Goal: Task Accomplishment & Management: Use online tool/utility

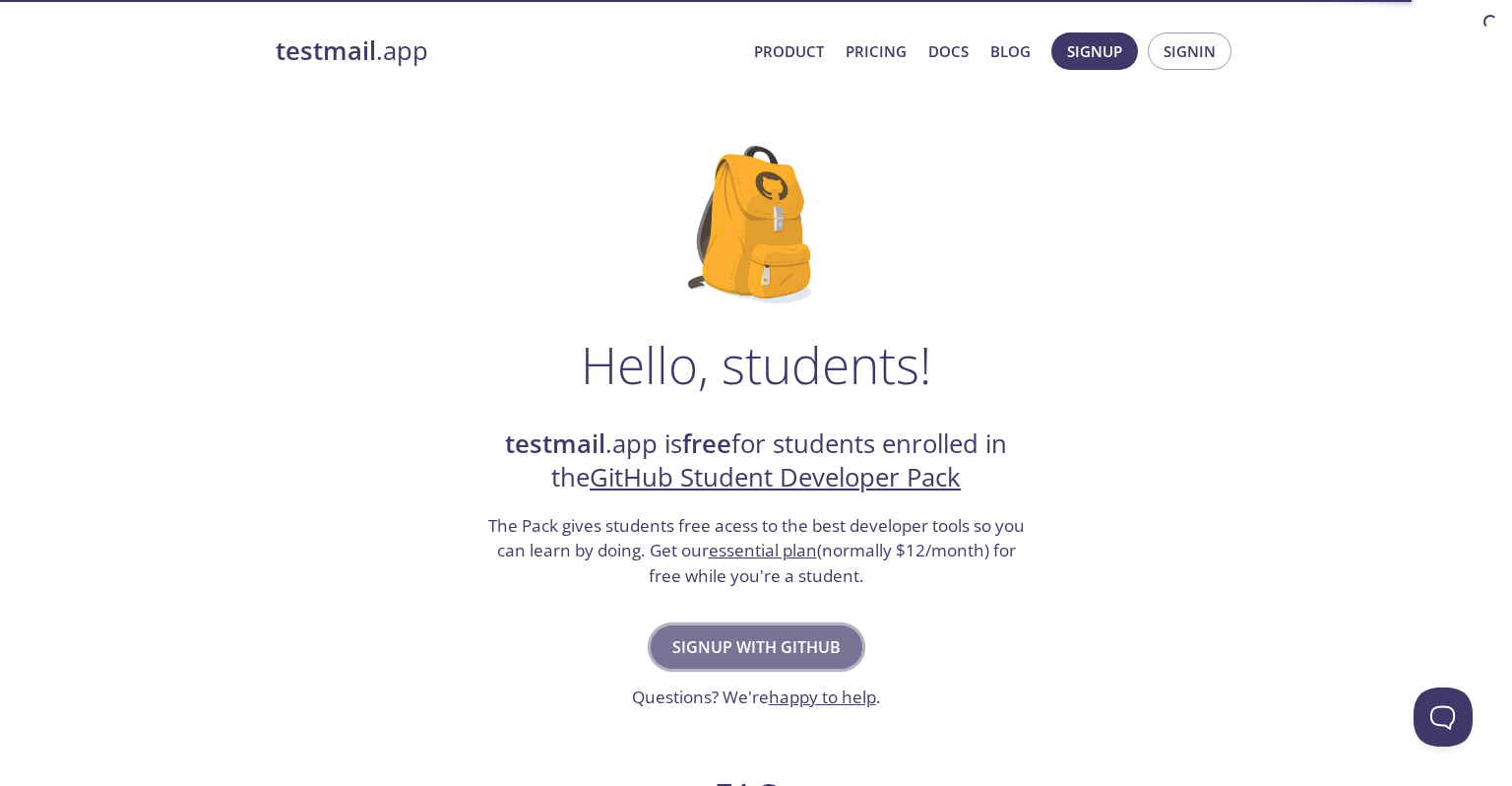
click at [814, 644] on span "Signup with GitHub" at bounding box center [756, 648] width 168 height 28
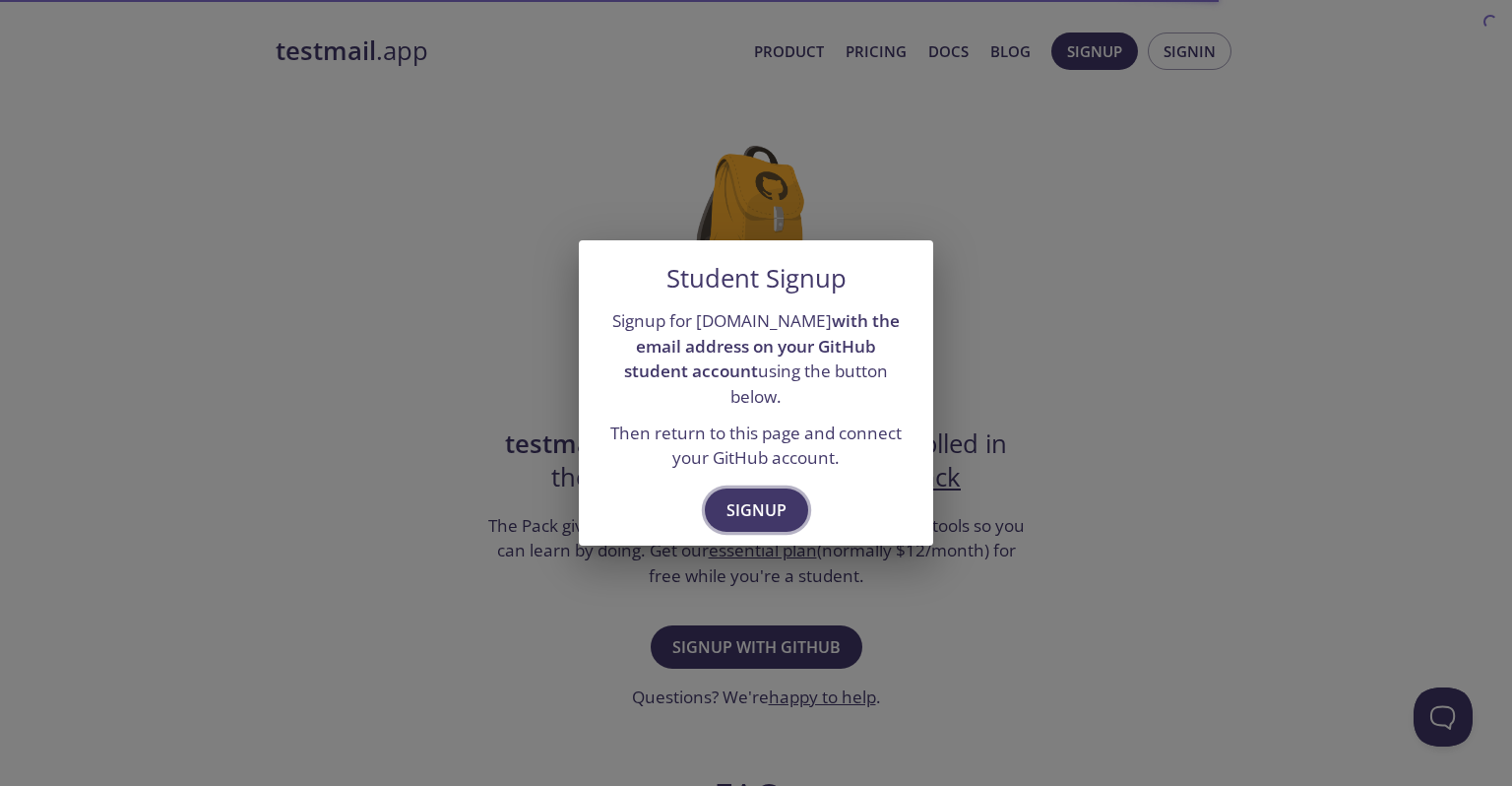
click at [766, 496] on span "Signup" at bounding box center [756, 510] width 60 height 28
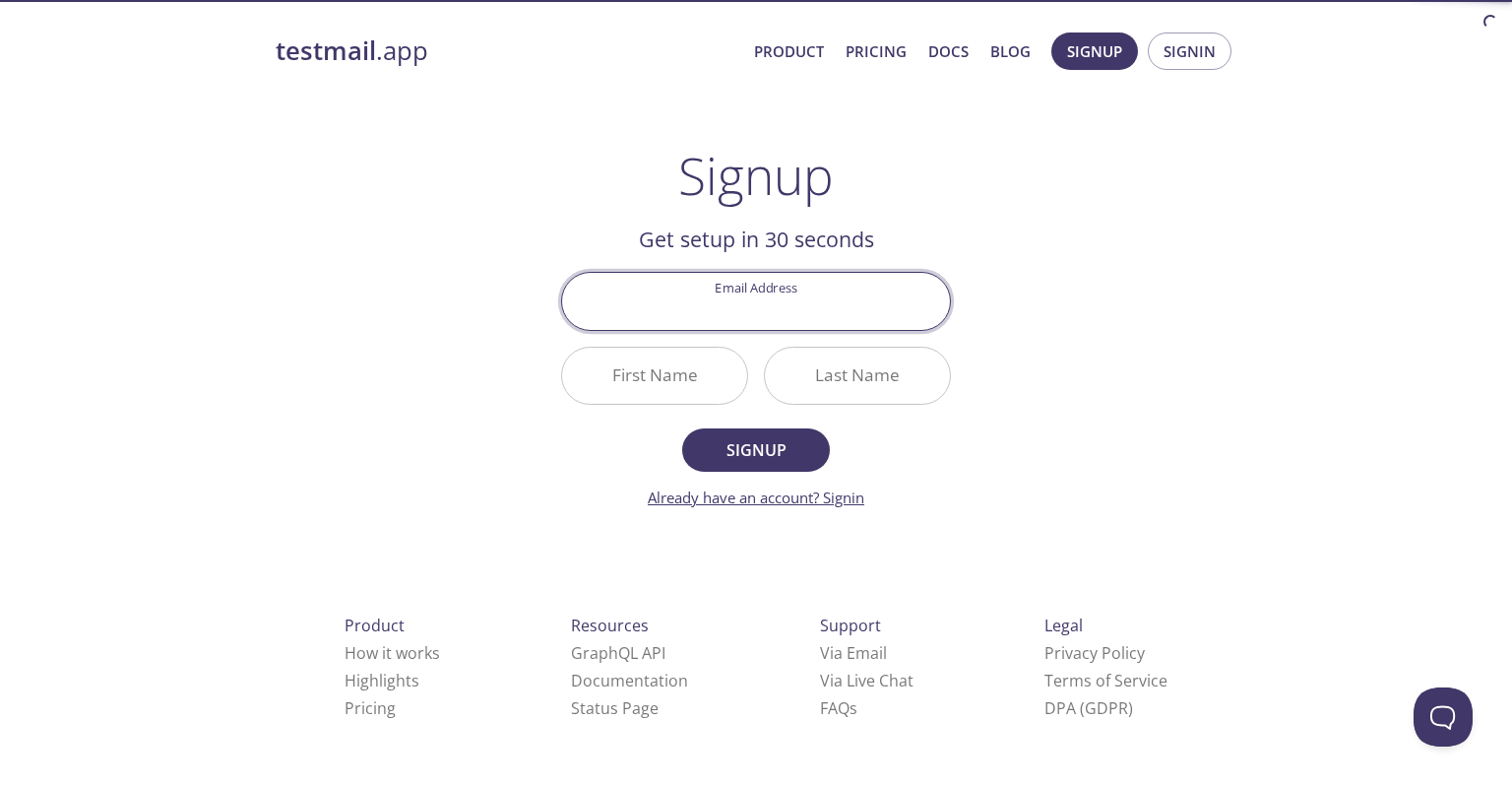
click at [841, 501] on link "Already have an account? Signin" at bounding box center [755, 497] width 216 height 20
type input "[EMAIL_ADDRESS][DOMAIN_NAME]"
click at [693, 386] on input "First Name" at bounding box center [654, 376] width 185 height 56
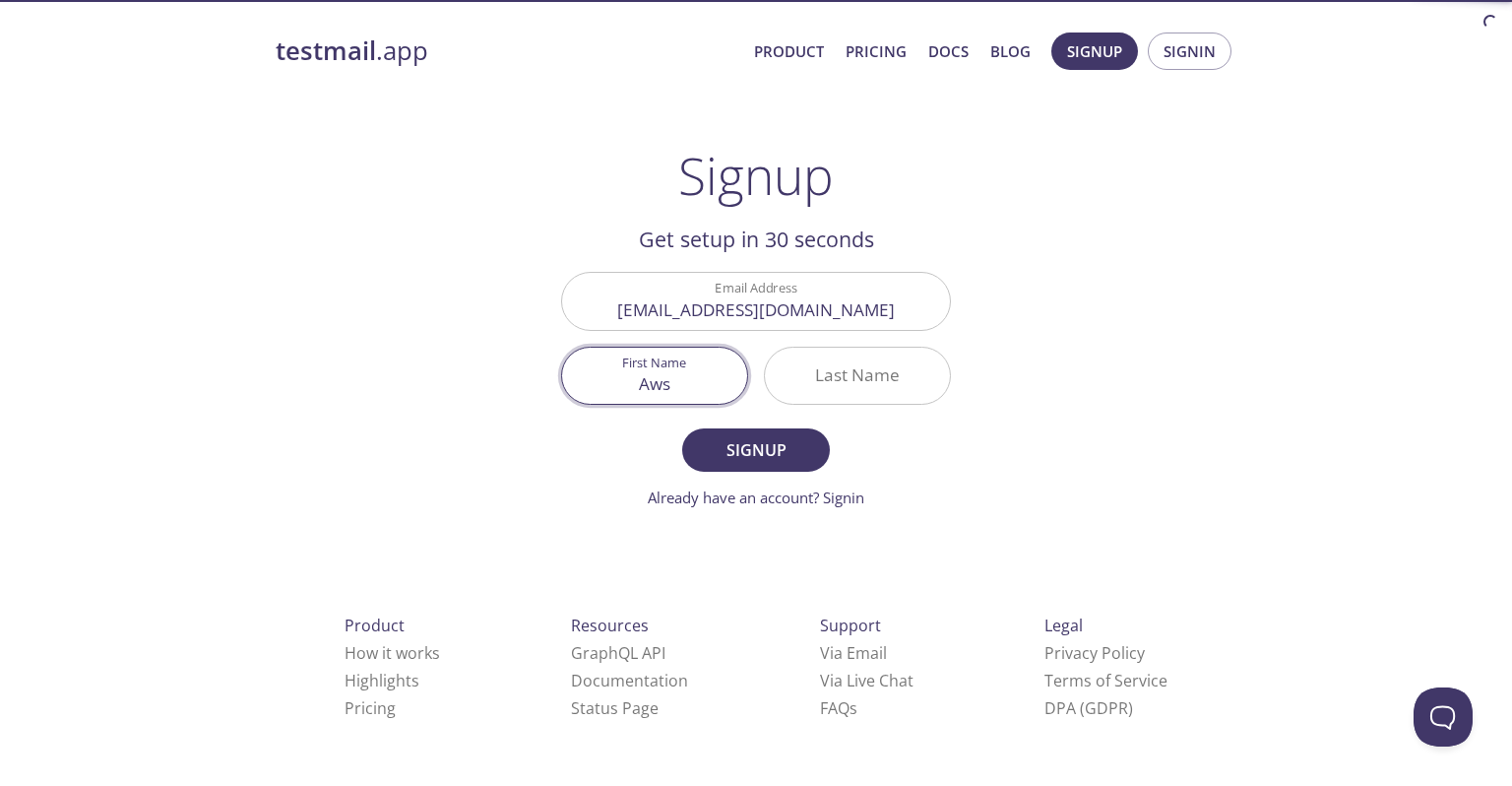
type input "Aws"
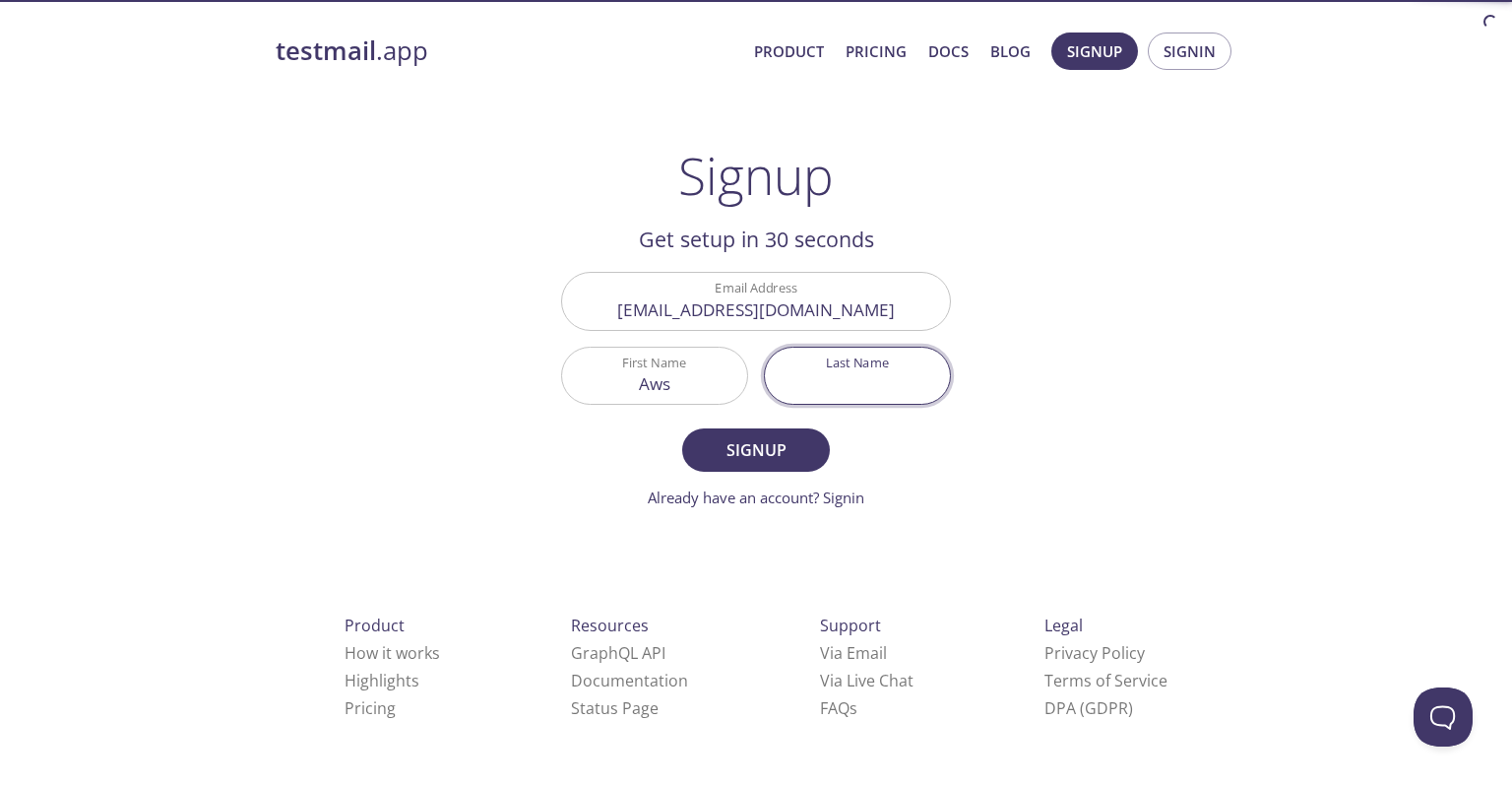
click at [845, 374] on input "Last Name" at bounding box center [858, 376] width 185 height 56
type input "Tamimi"
click at [743, 439] on span "Signup" at bounding box center [756, 450] width 105 height 28
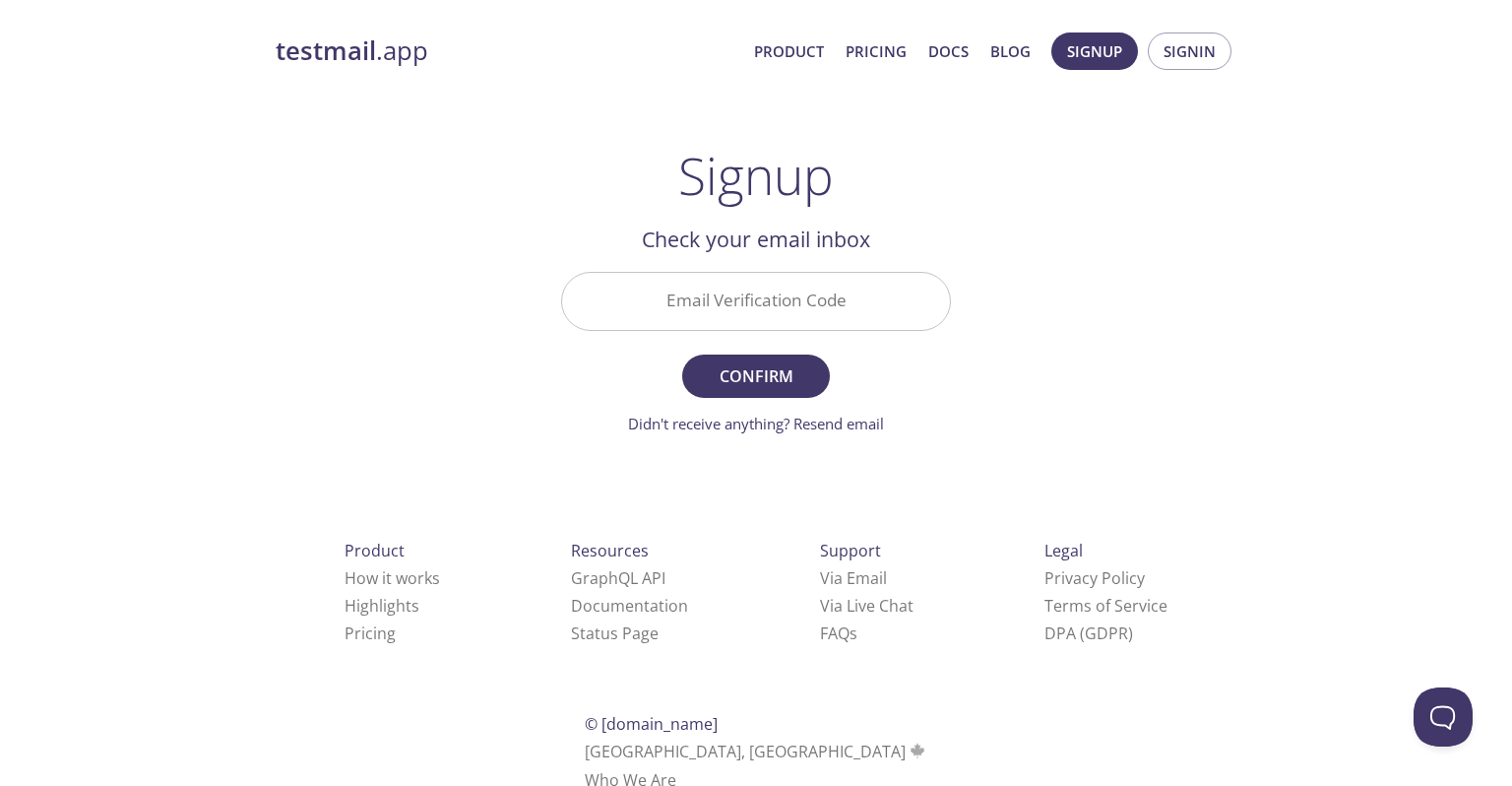
click at [713, 318] on input "Email Verification Code" at bounding box center [755, 301] width 387 height 56
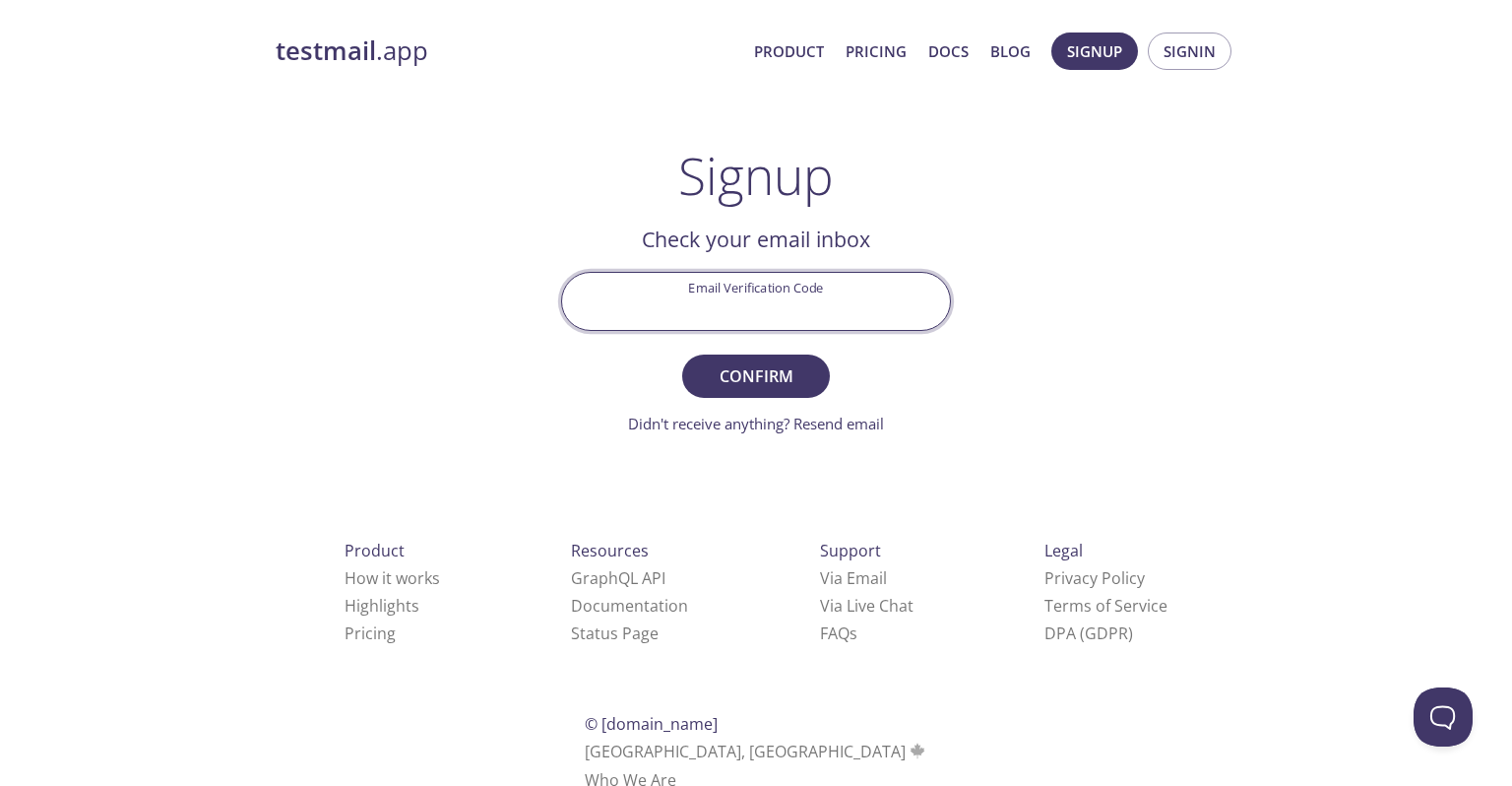
paste input "VMXZDGD"
type input "VMXZDGD"
click at [761, 386] on span "Confirm" at bounding box center [756, 377] width 105 height 28
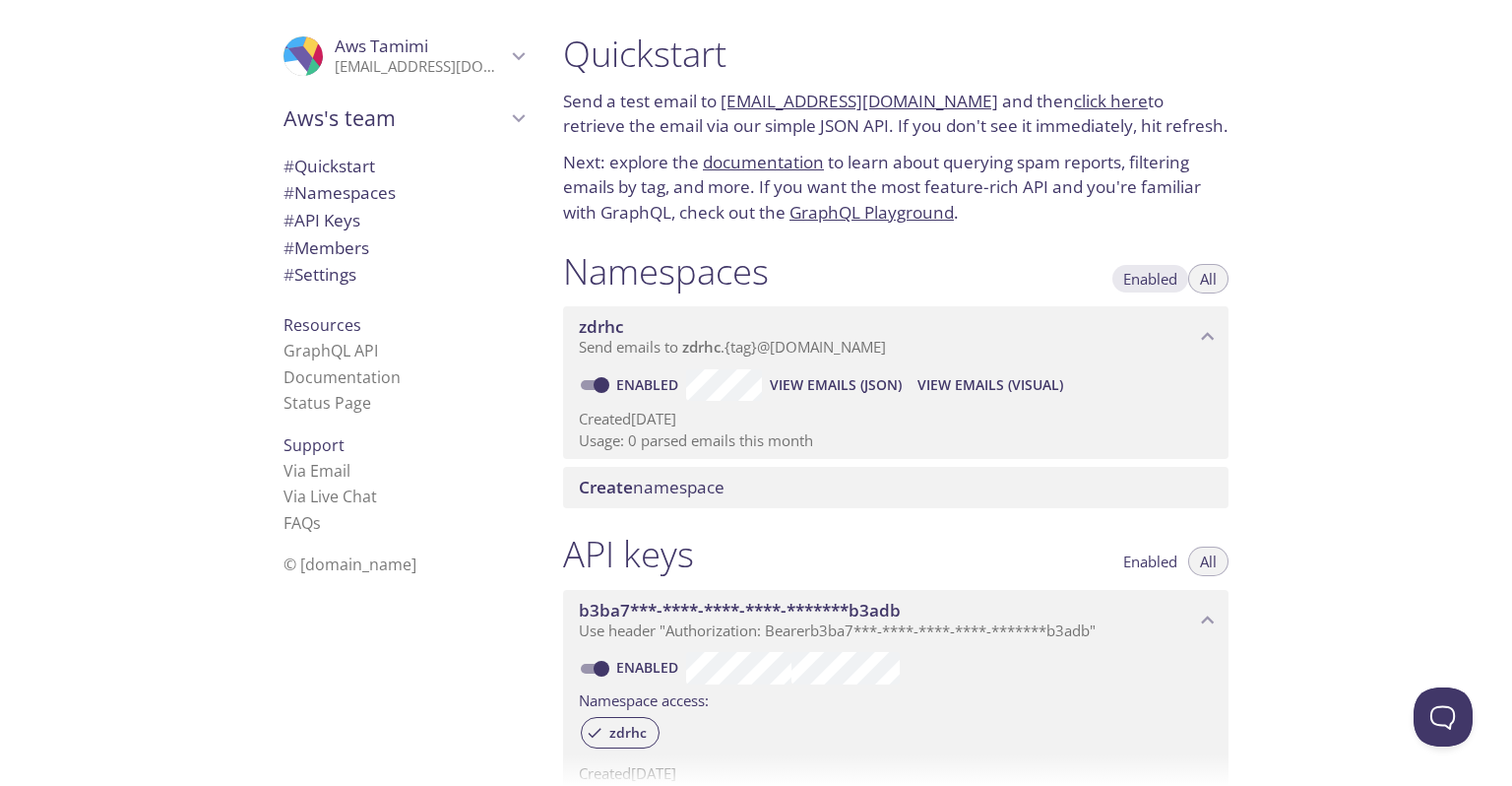
click at [1143, 279] on span "Enabled" at bounding box center [1150, 279] width 54 height 0
click at [1203, 279] on span "All" at bounding box center [1208, 279] width 17 height 0
click at [1201, 321] on div "zdrhc Send emails to zdrhc . {tag} @[DOMAIN_NAME]" at bounding box center [895, 336] width 665 height 61
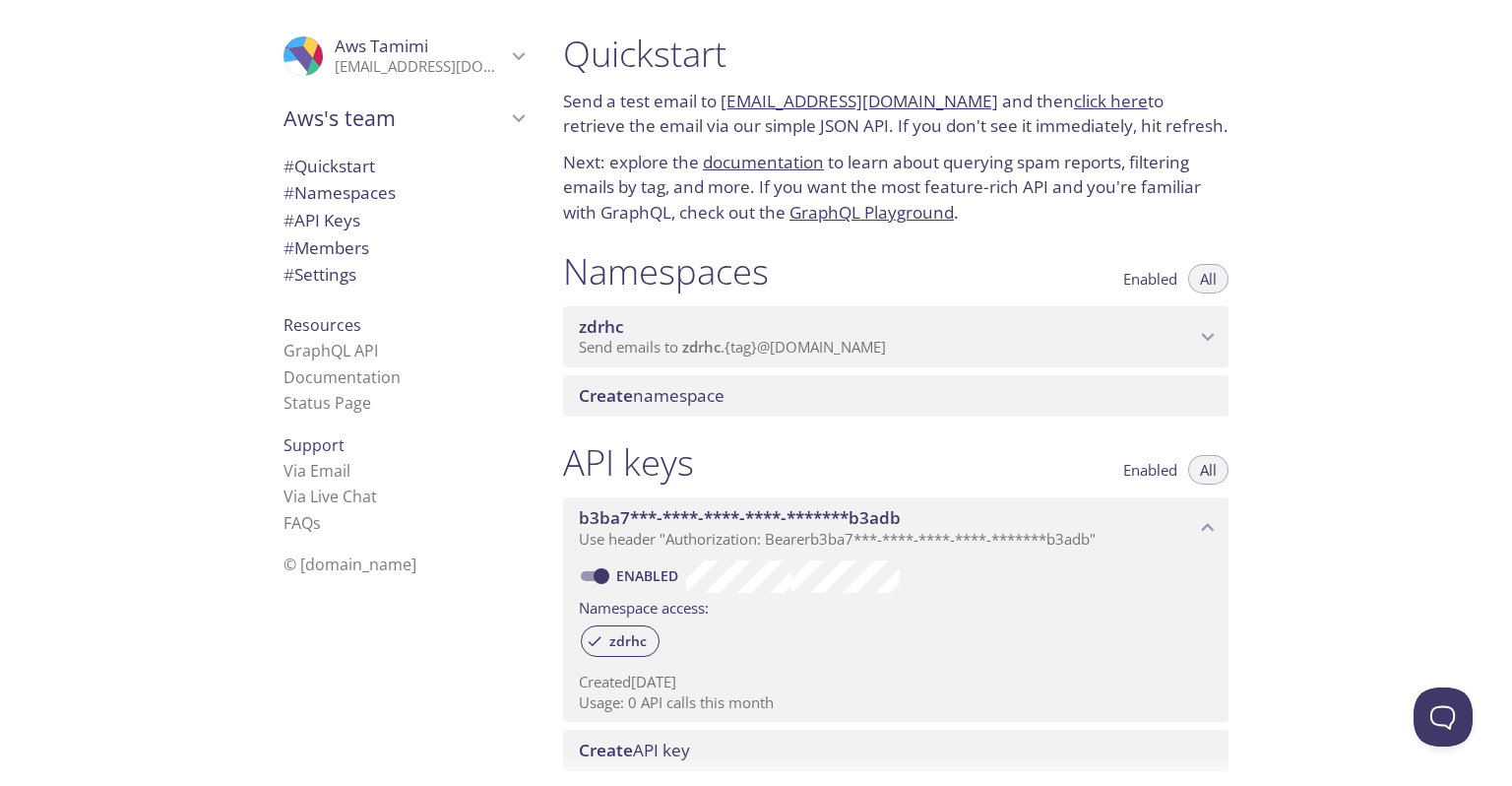
click at [1202, 322] on div "zdrhc Send emails to zdrhc . {tag} @[DOMAIN_NAME]" at bounding box center [895, 336] width 665 height 61
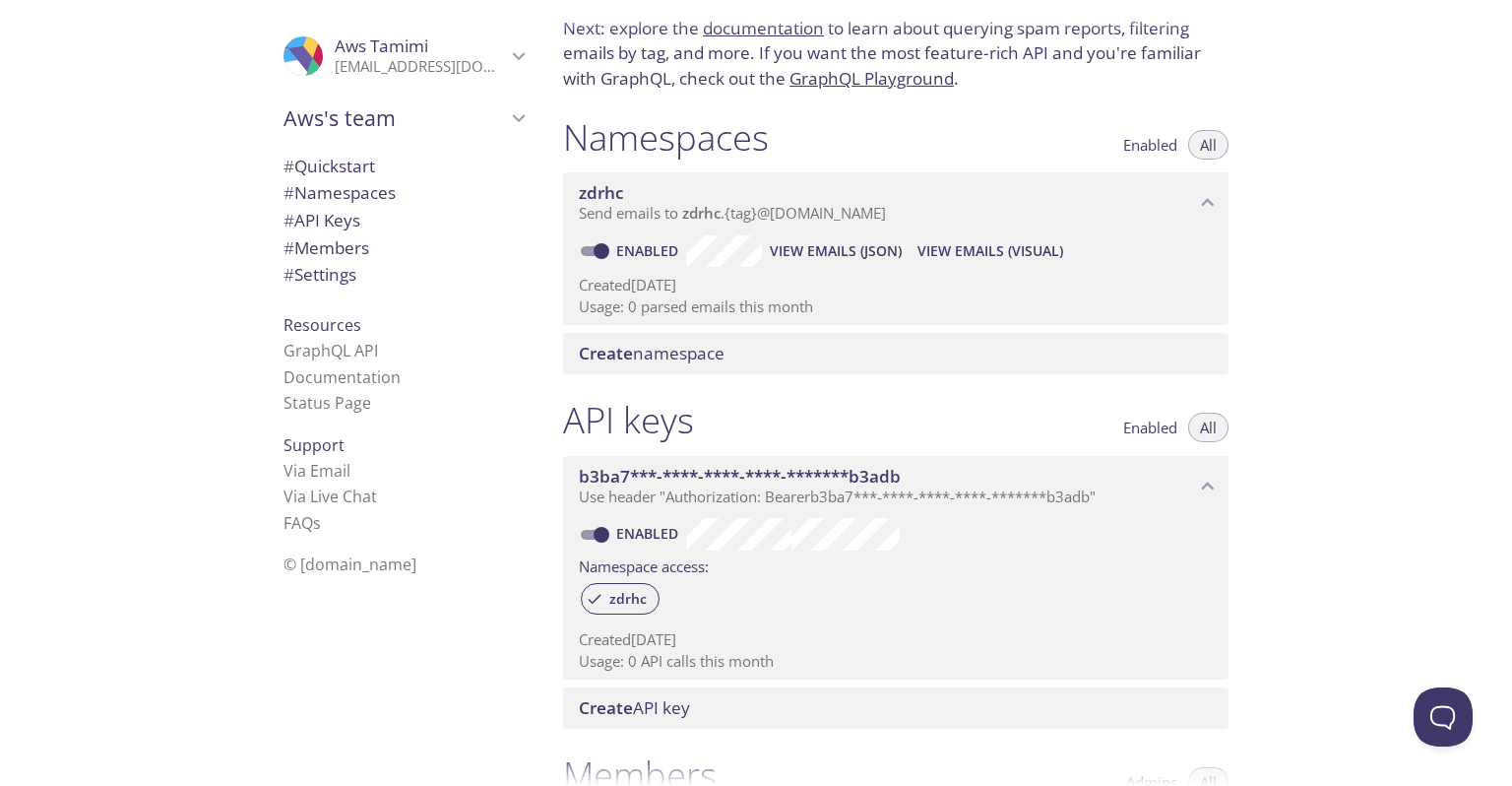
scroll to position [119, 0]
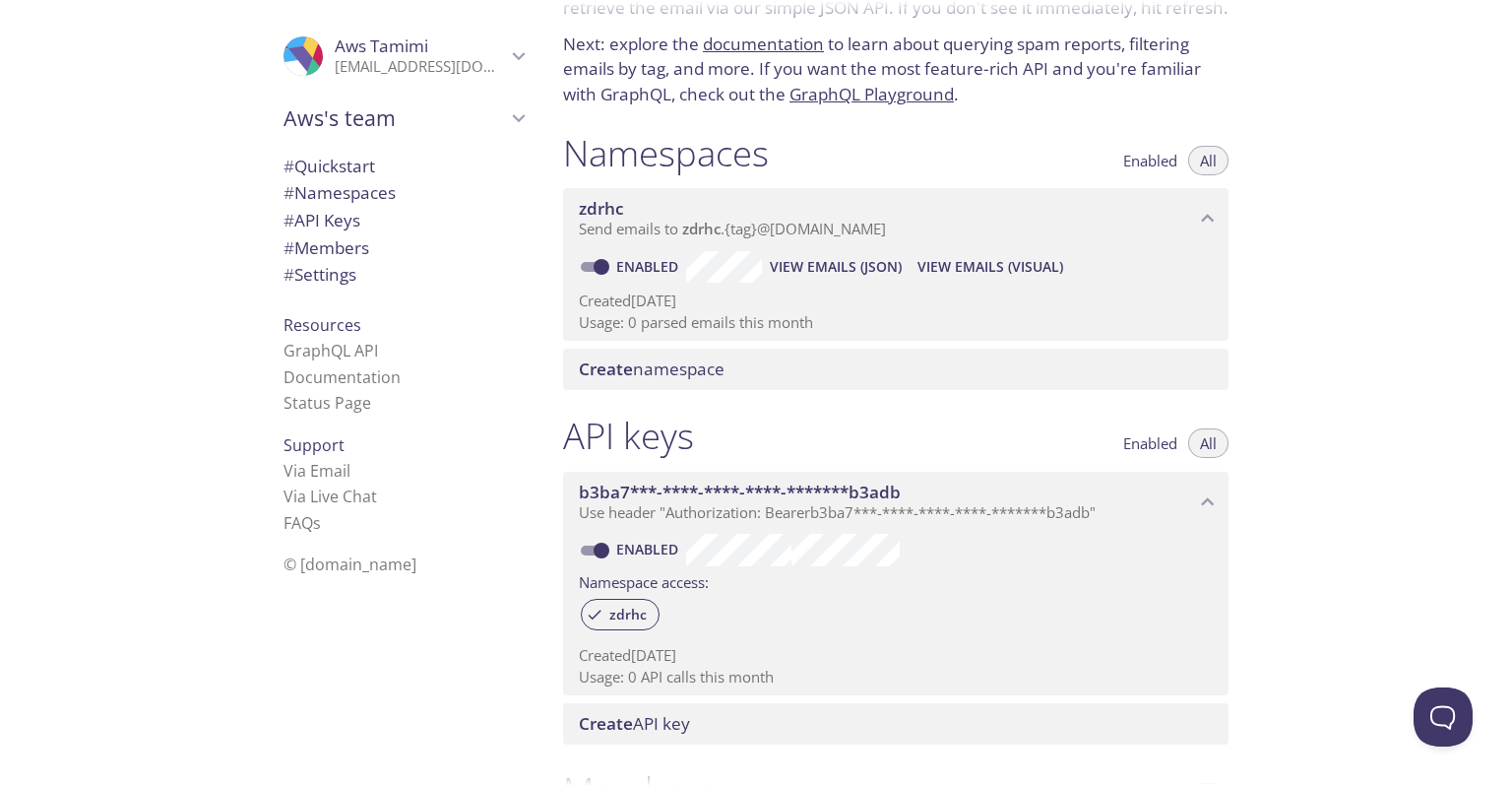
click at [830, 267] on span "View Emails (JSON)" at bounding box center [836, 267] width 131 height 24
click at [949, 262] on span "View Emails (Visual)" at bounding box center [990, 267] width 145 height 24
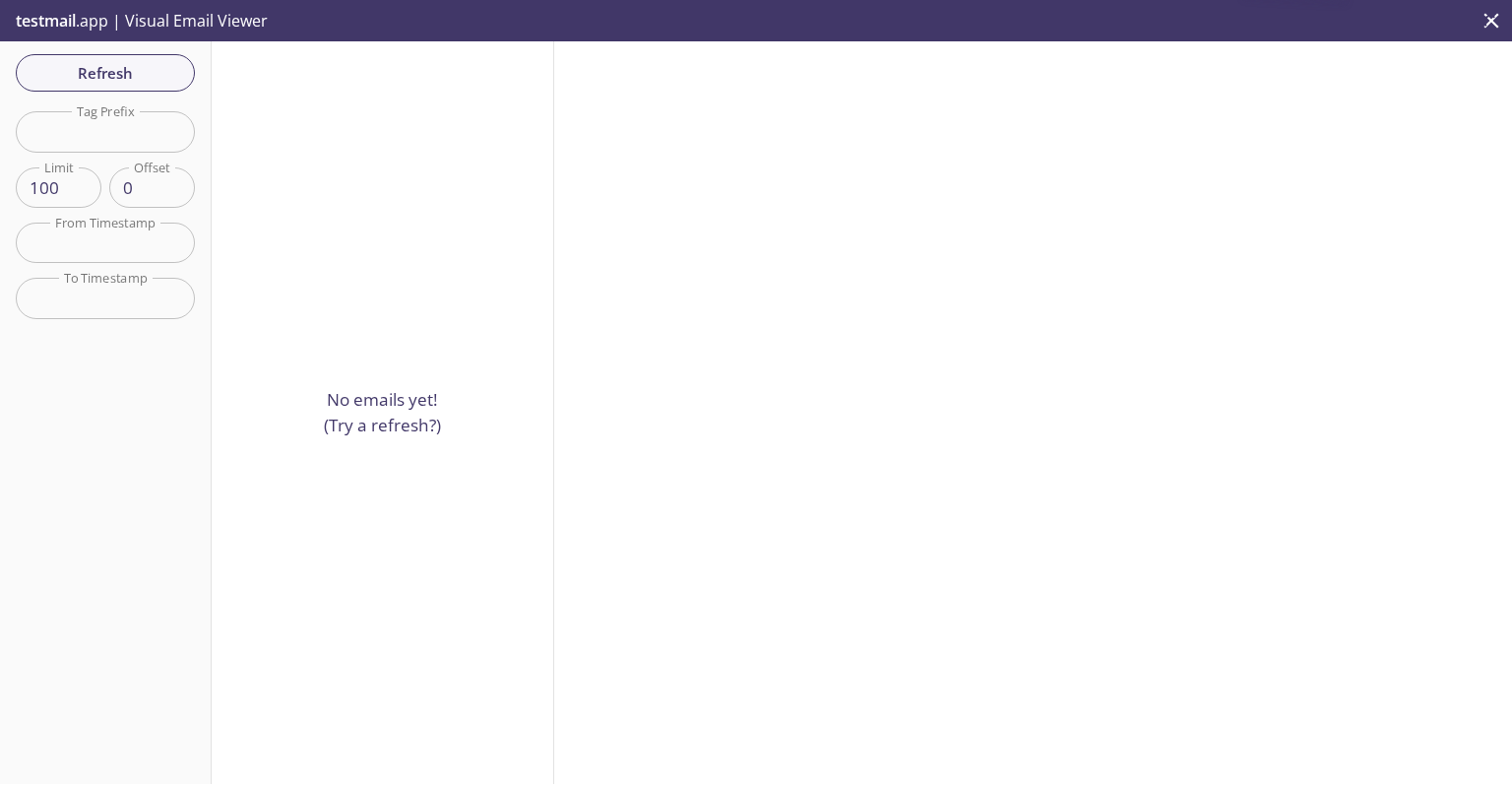
click at [1485, 18] on icon "close" at bounding box center [1492, 21] width 26 height 26
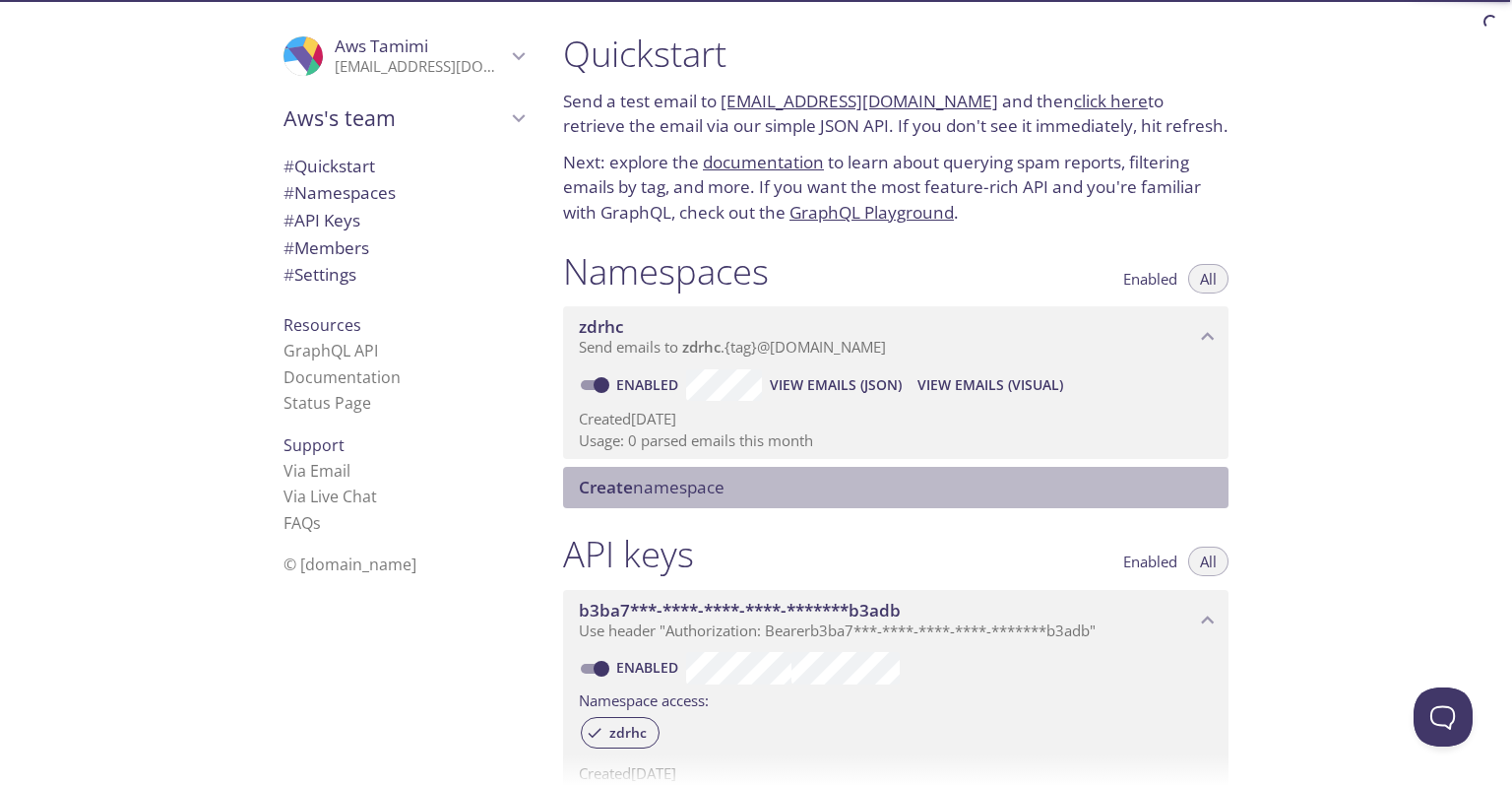
click at [690, 486] on span "Create namespace" at bounding box center [651, 486] width 145 height 23
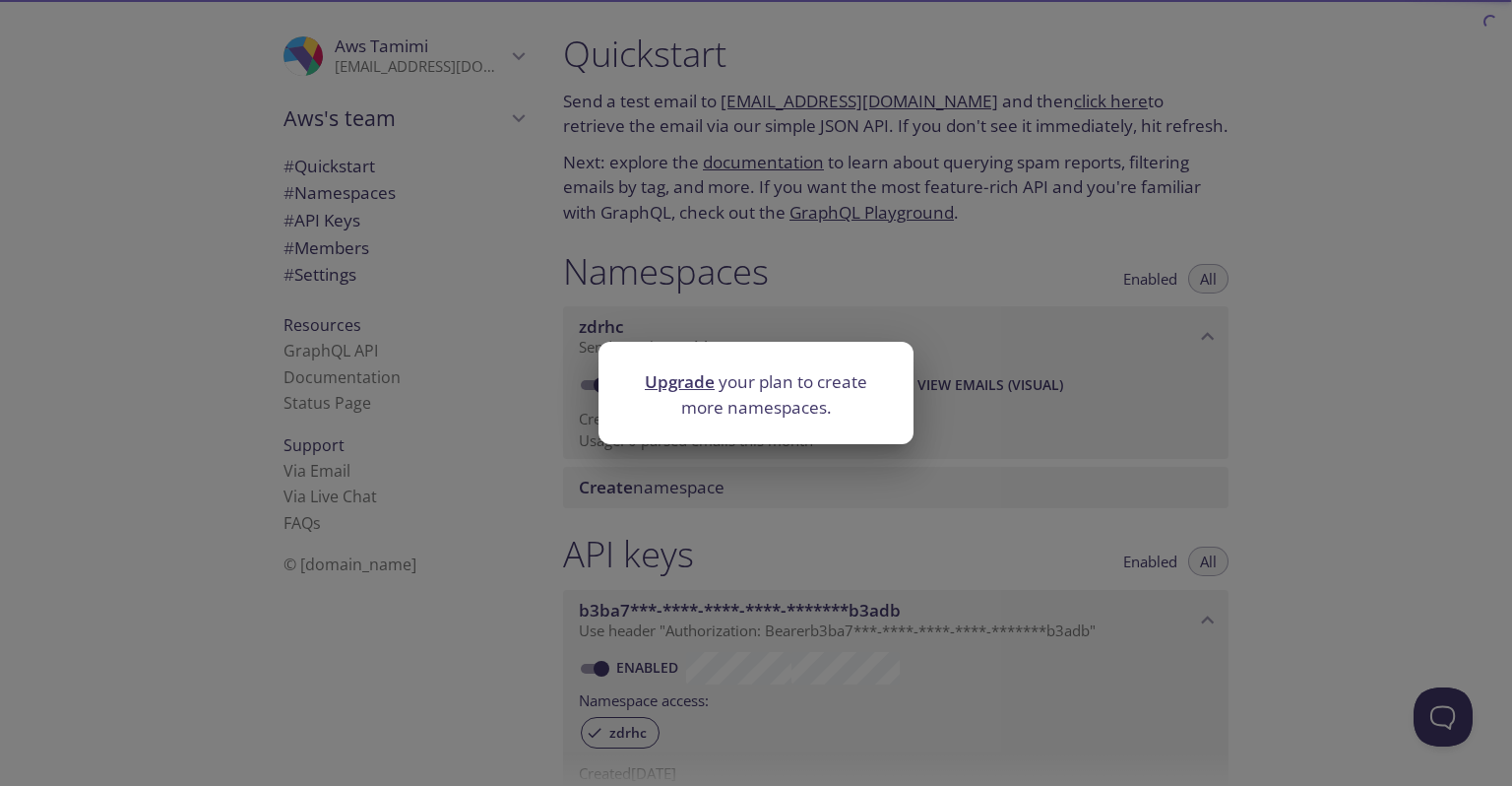
click at [1345, 315] on div "Upgrade your plan to create more namespaces." at bounding box center [756, 393] width 1512 height 786
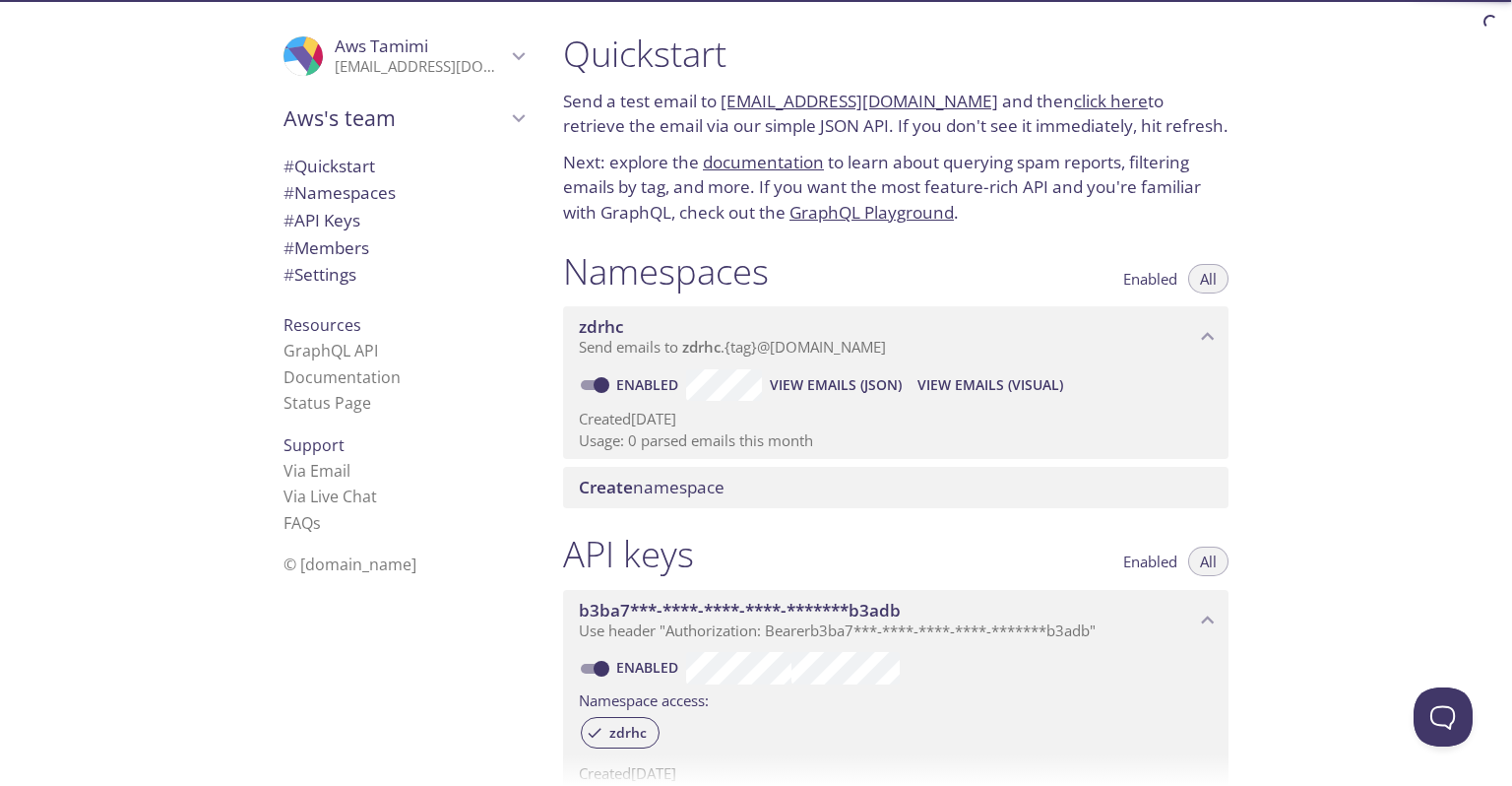
click at [1089, 101] on link "click here" at bounding box center [1111, 101] width 74 height 23
click at [1331, 211] on div "Quickstart Send a test email to [EMAIL_ADDRESS][DOMAIN_NAME] and then click her…" at bounding box center [1030, 393] width 965 height 786
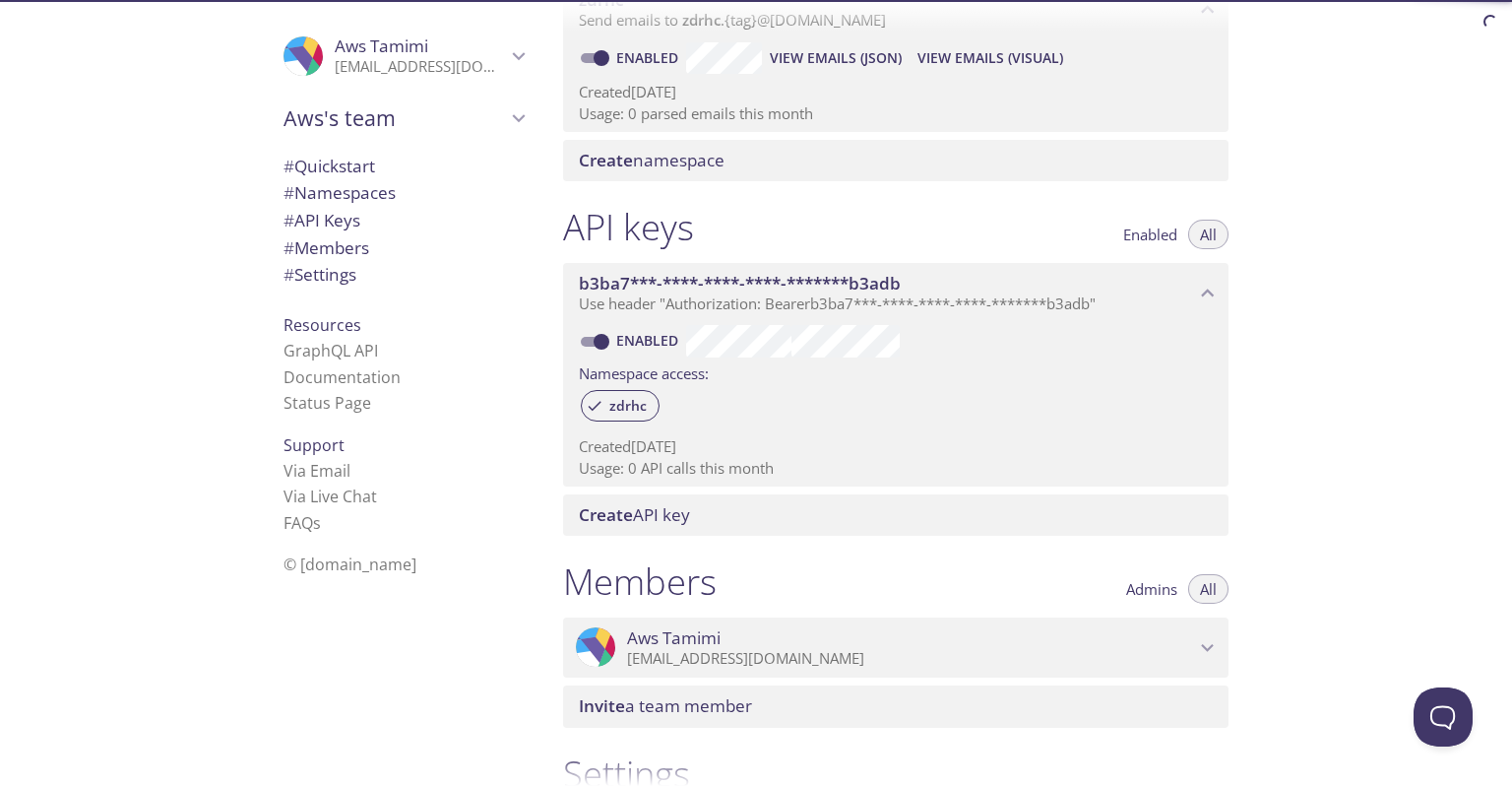
scroll to position [355, 0]
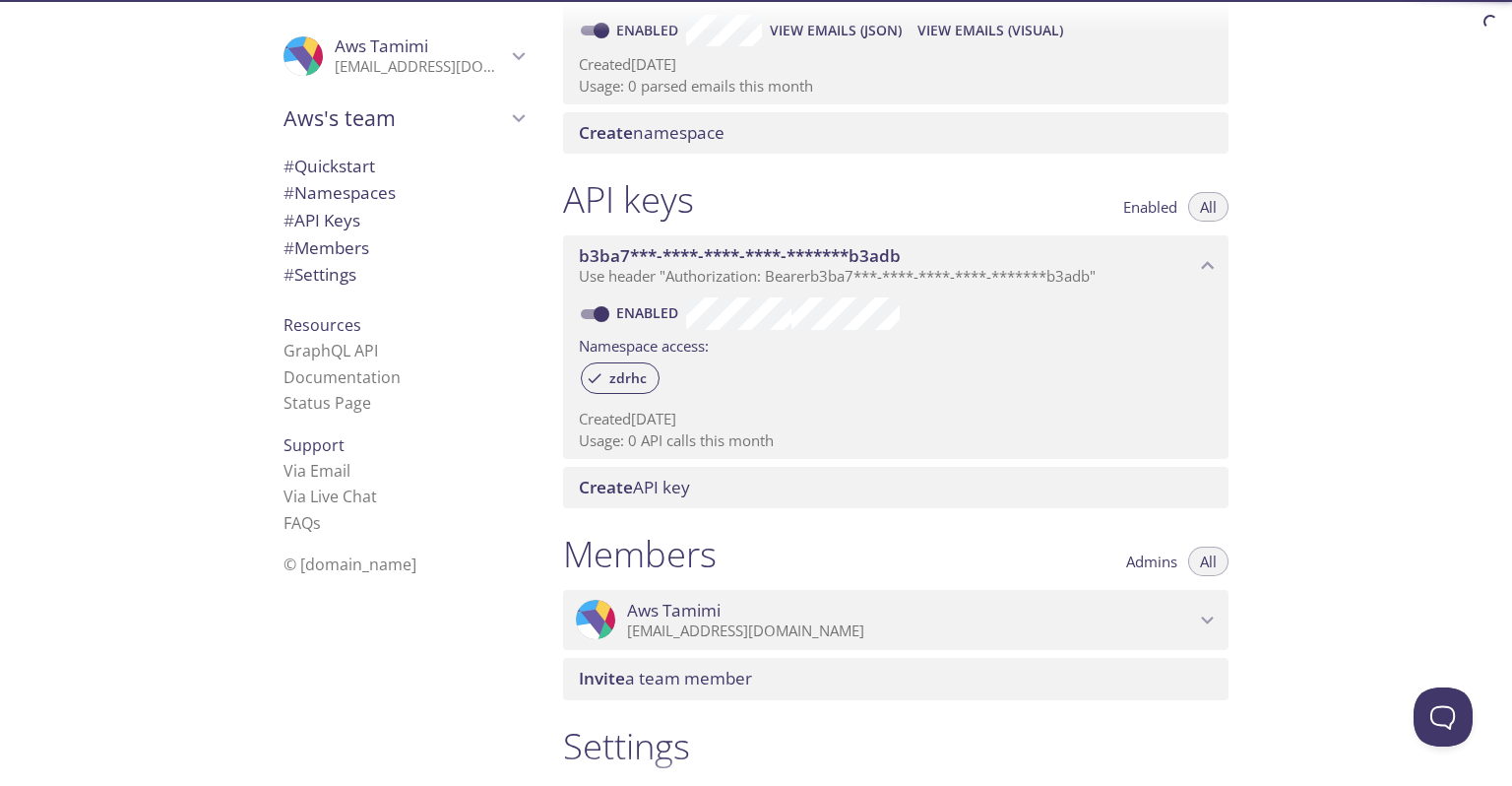
click at [675, 490] on span "Create API key" at bounding box center [634, 486] width 112 height 23
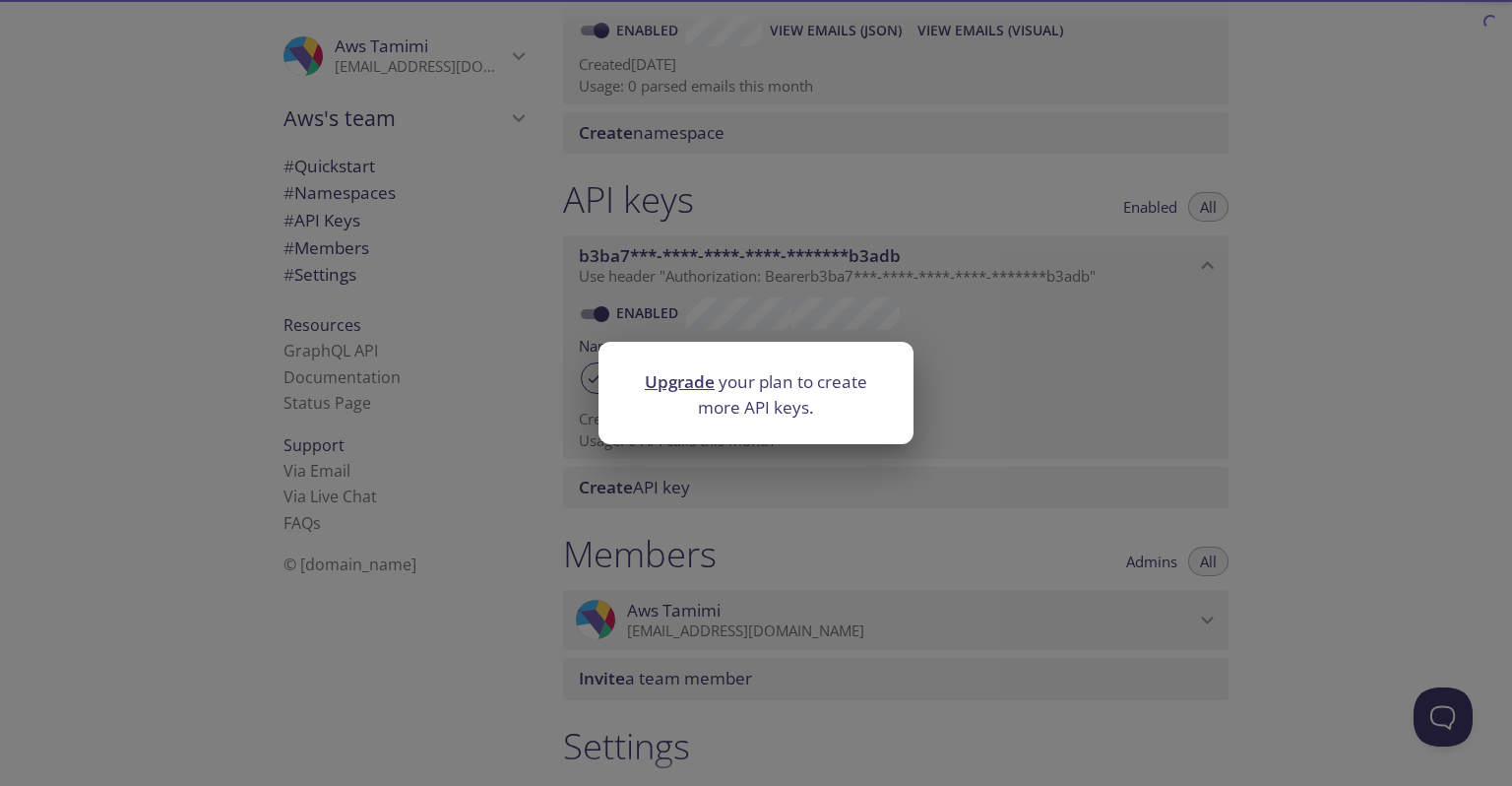
click at [1069, 427] on div "Upgrade your plan to create more API keys." at bounding box center [756, 393] width 1512 height 786
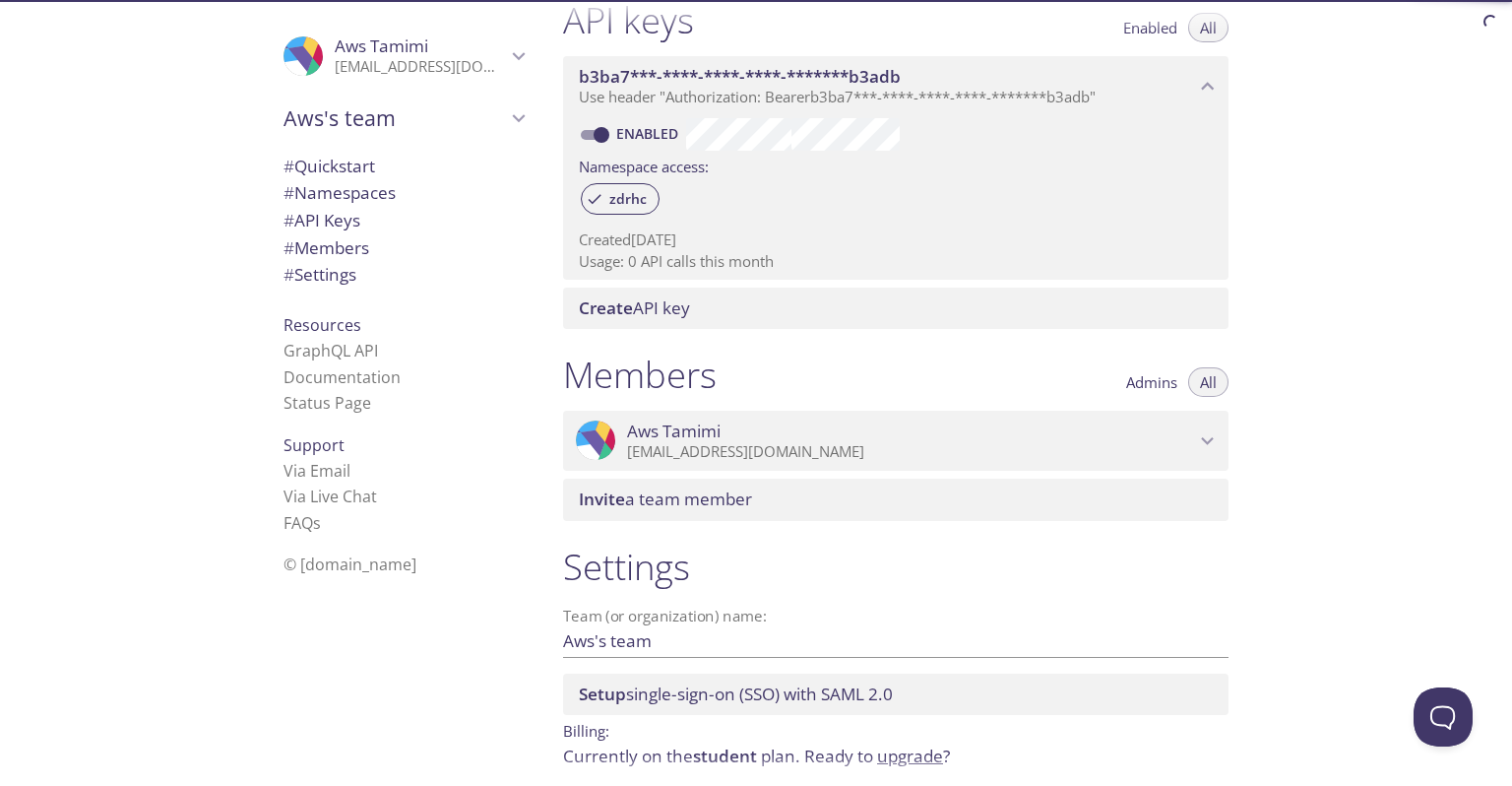
scroll to position [615, 0]
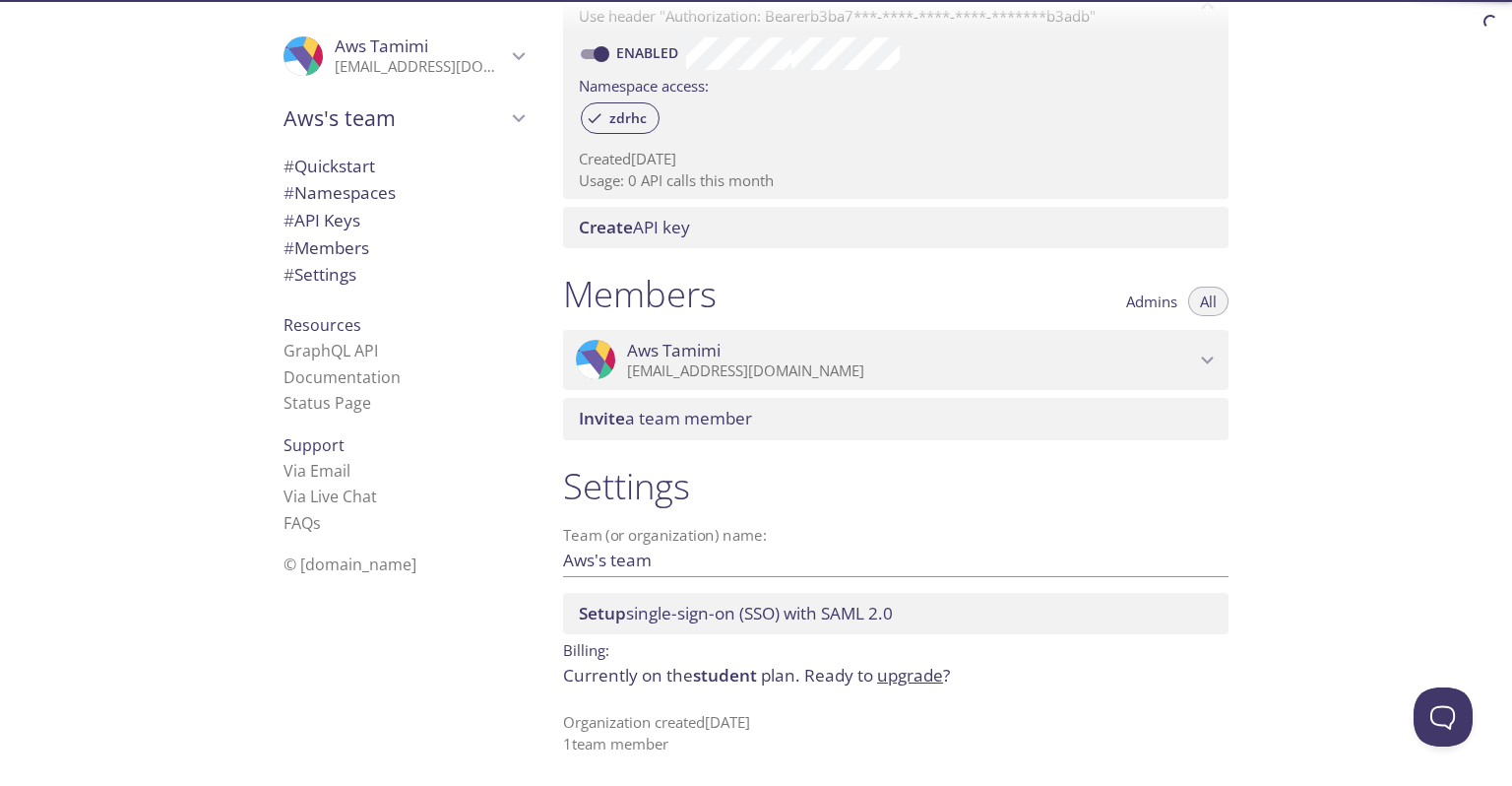
click at [322, 270] on span "# Settings" at bounding box center [320, 274] width 73 height 23
click at [328, 258] on span "# Members" at bounding box center [327, 247] width 86 height 23
click at [341, 154] on span "# Quickstart" at bounding box center [403, 166] width 240 height 26
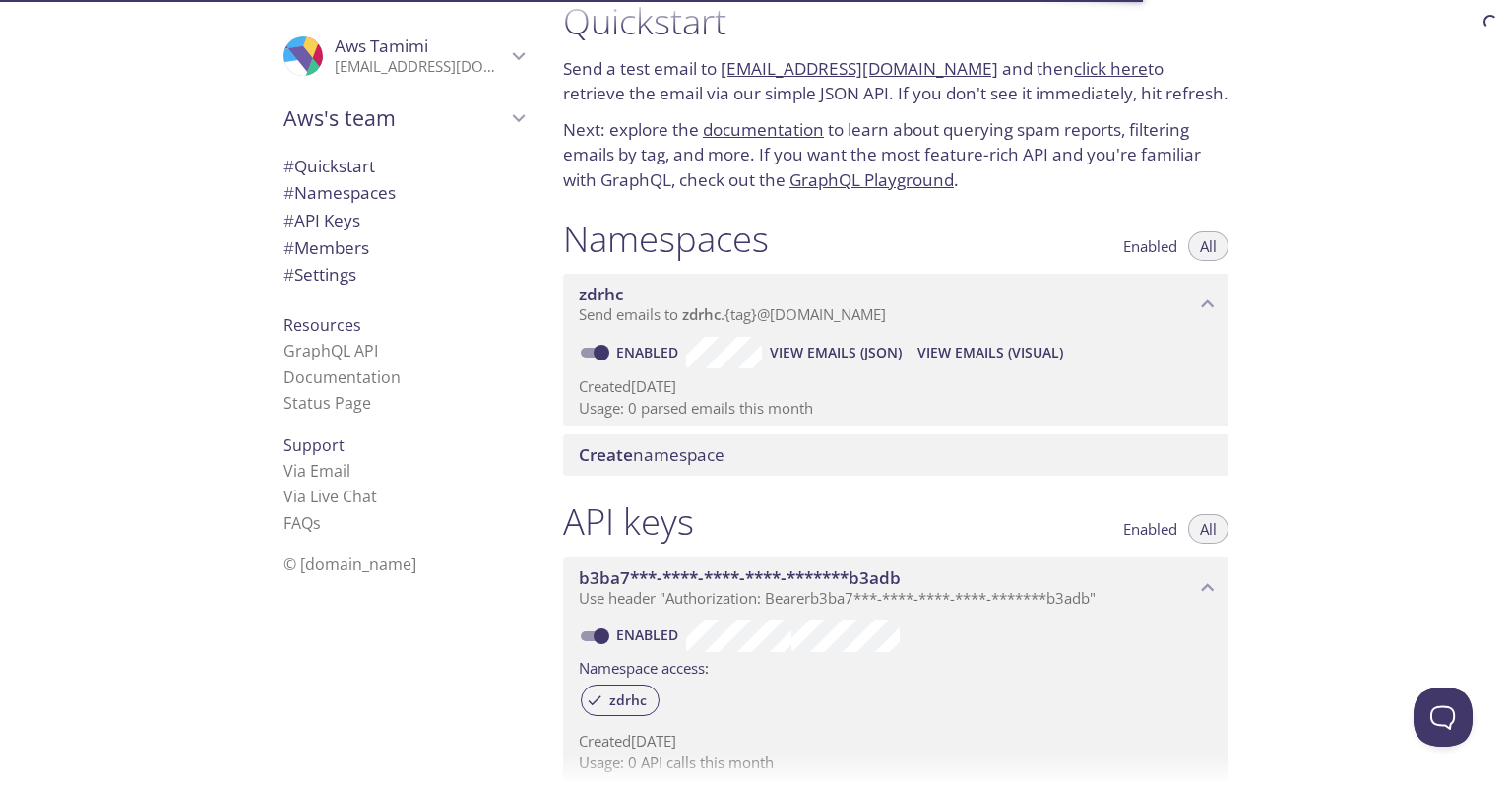
scroll to position [32, 0]
click at [387, 125] on span "Aws's team" at bounding box center [394, 119] width 222 height 28
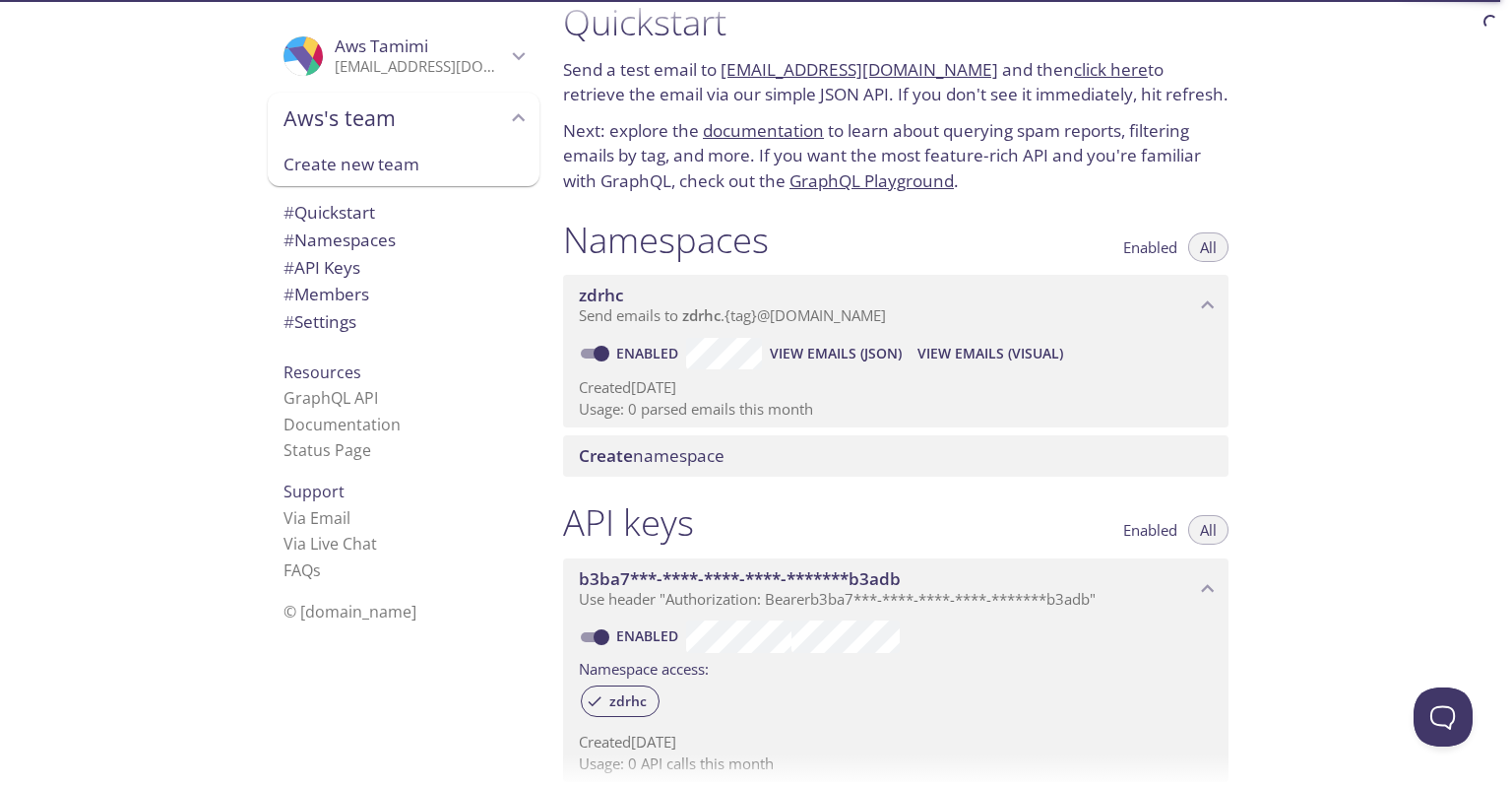
click at [378, 131] on span "Aws's team" at bounding box center [394, 119] width 222 height 28
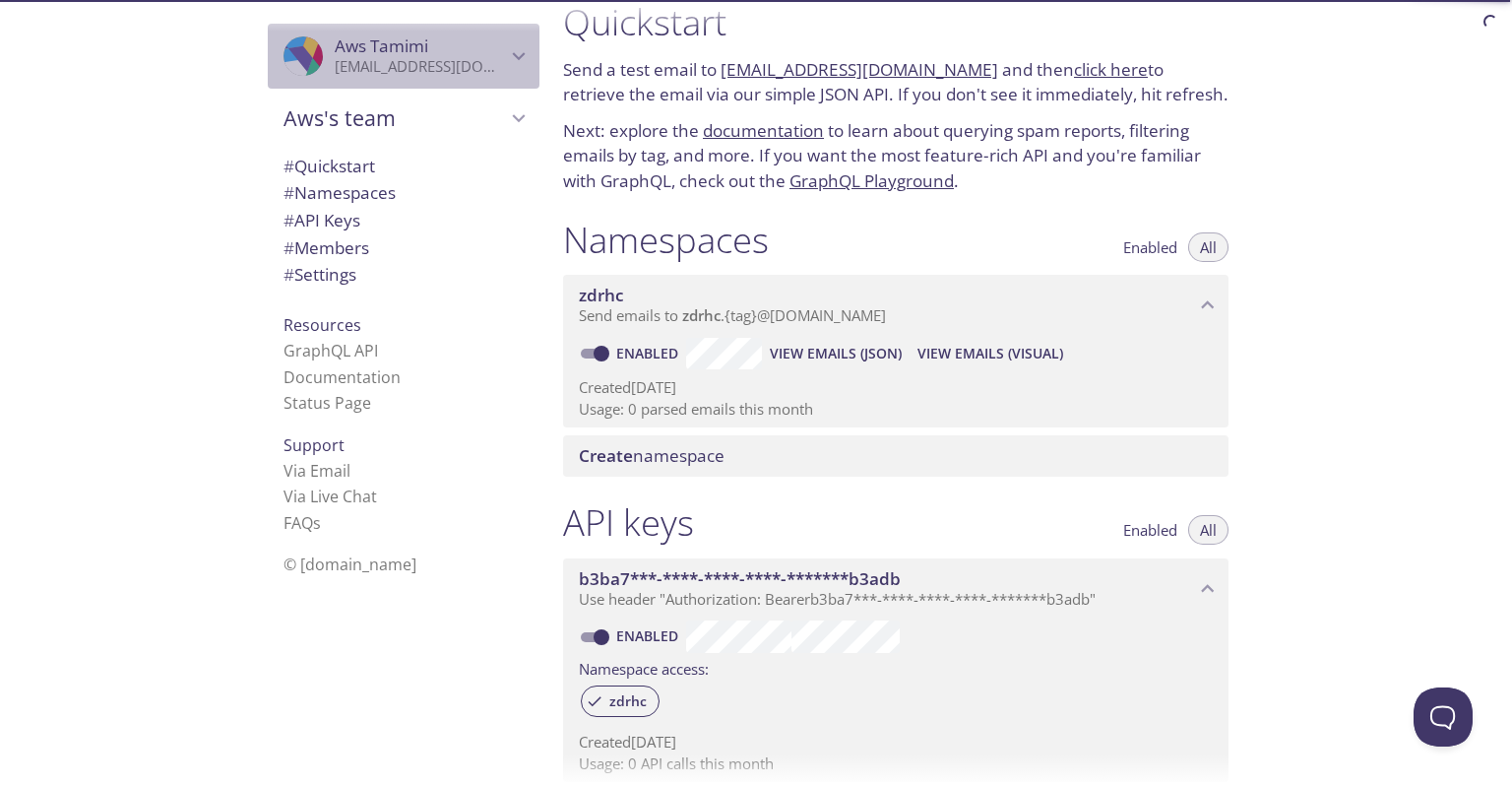
click at [469, 54] on span "Aws Tamimi" at bounding box center [420, 47] width 171 height 22
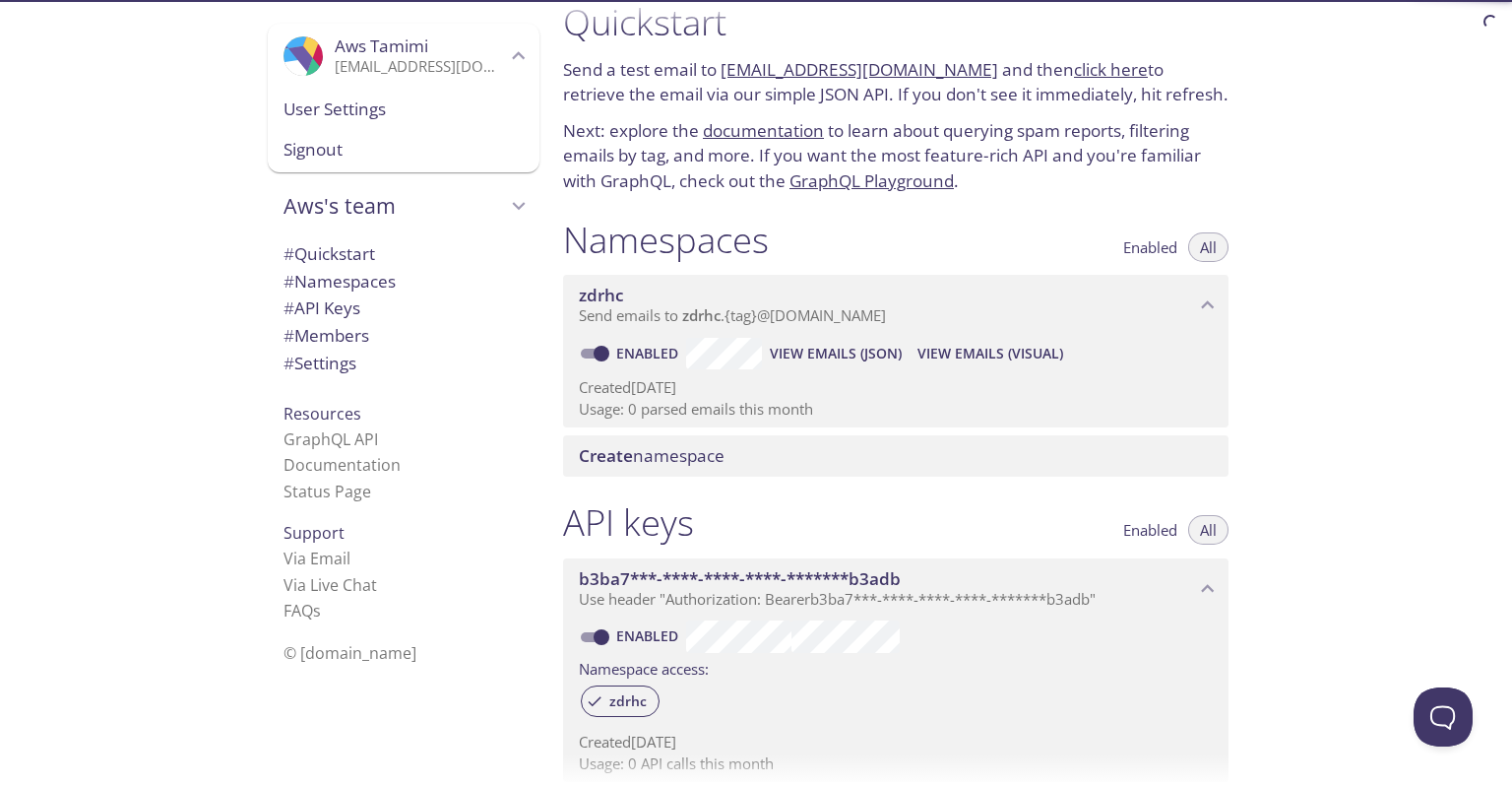
click at [469, 54] on span "Aws Tamimi" at bounding box center [420, 47] width 171 height 22
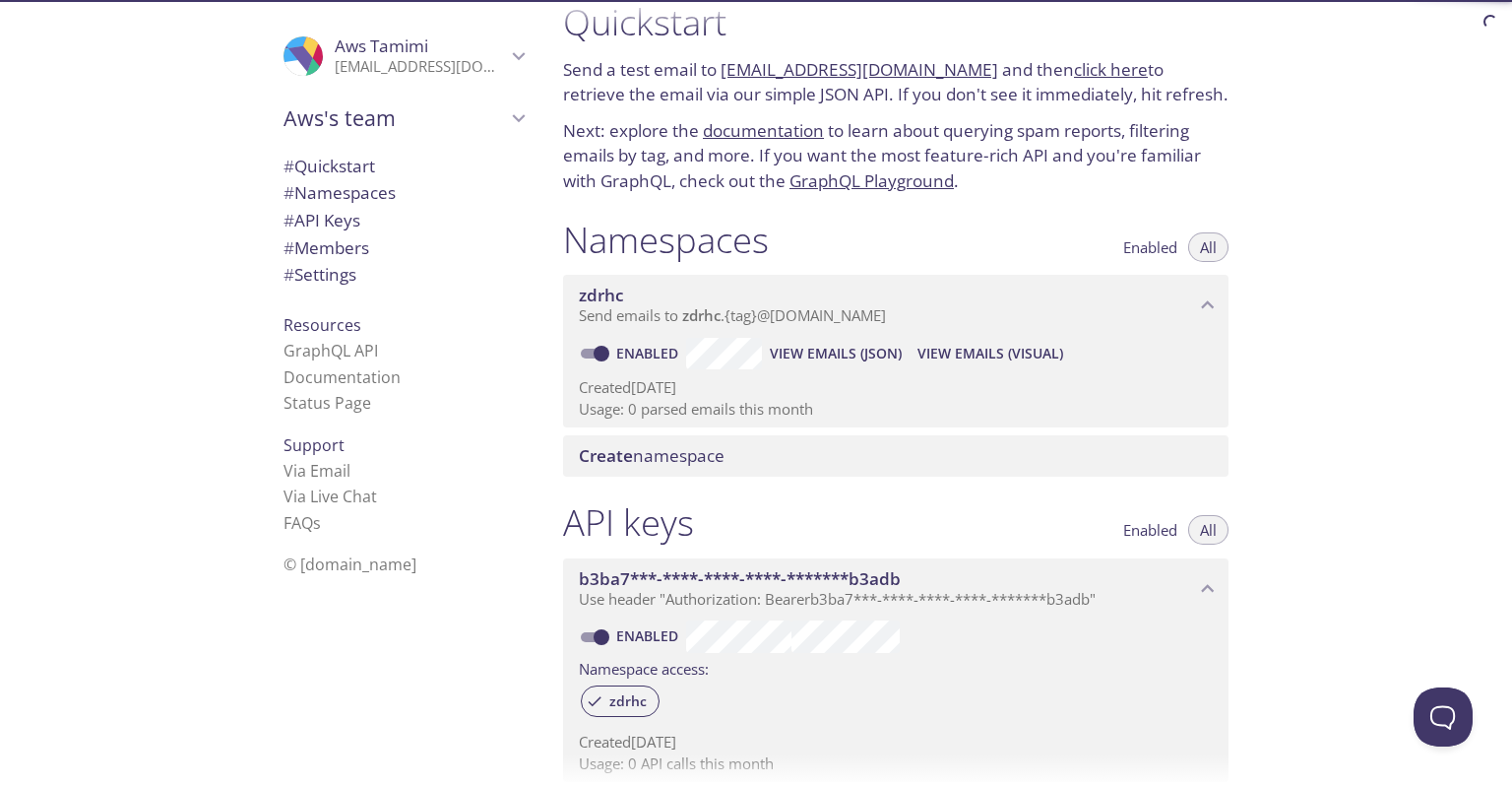
scroll to position [0, 0]
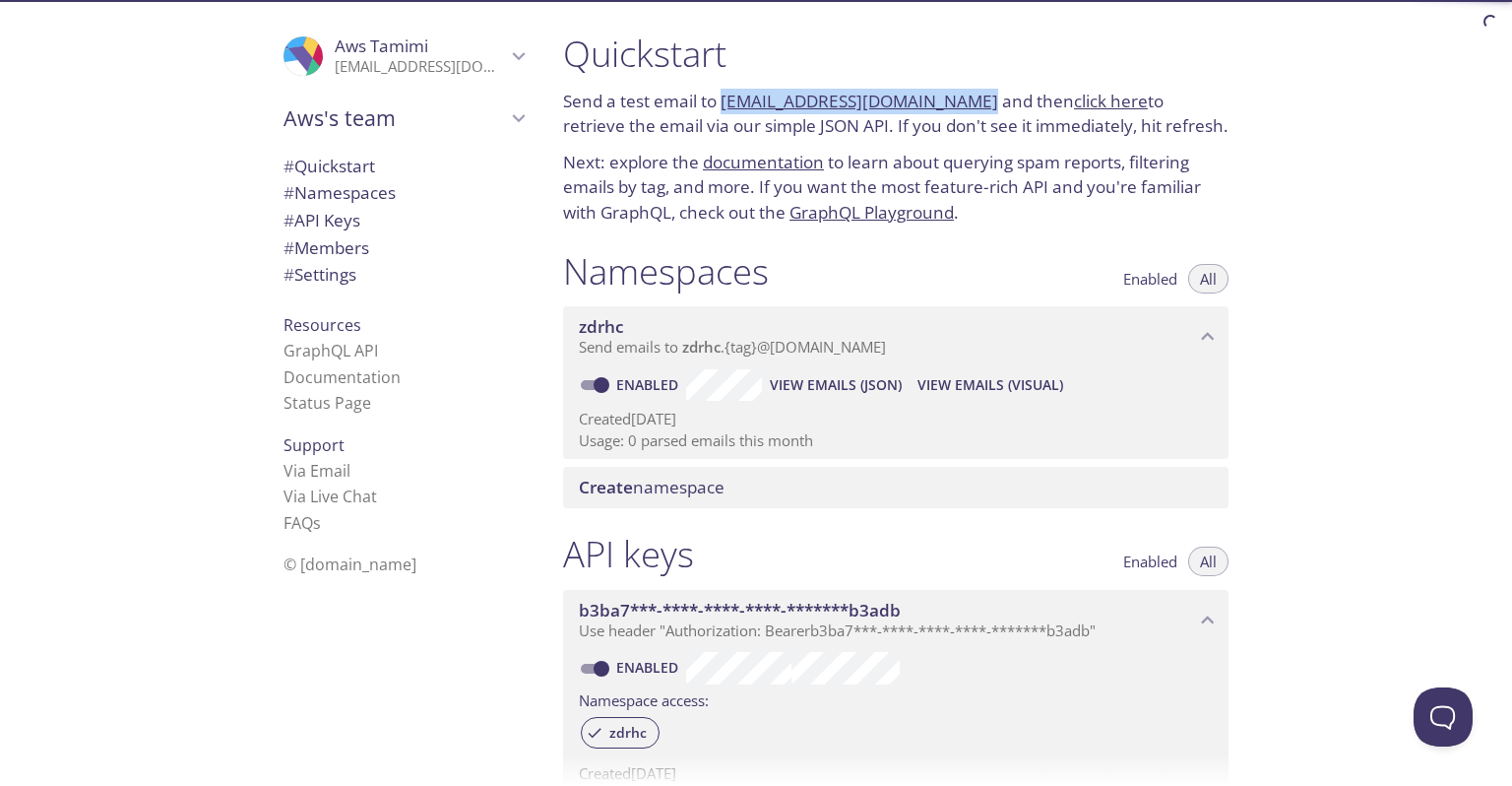
drag, startPoint x: 962, startPoint y: 101, endPoint x: 724, endPoint y: 109, distance: 238.1
click at [724, 109] on p "Send a test email to [EMAIL_ADDRESS][DOMAIN_NAME] and then click here to retrie…" at bounding box center [895, 114] width 665 height 50
copy link "[EMAIL_ADDRESS][DOMAIN_NAME]"
click at [656, 101] on p "Send a test email to [EMAIL_ADDRESS][DOMAIN_NAME] and then click here to retrie…" at bounding box center [895, 114] width 665 height 50
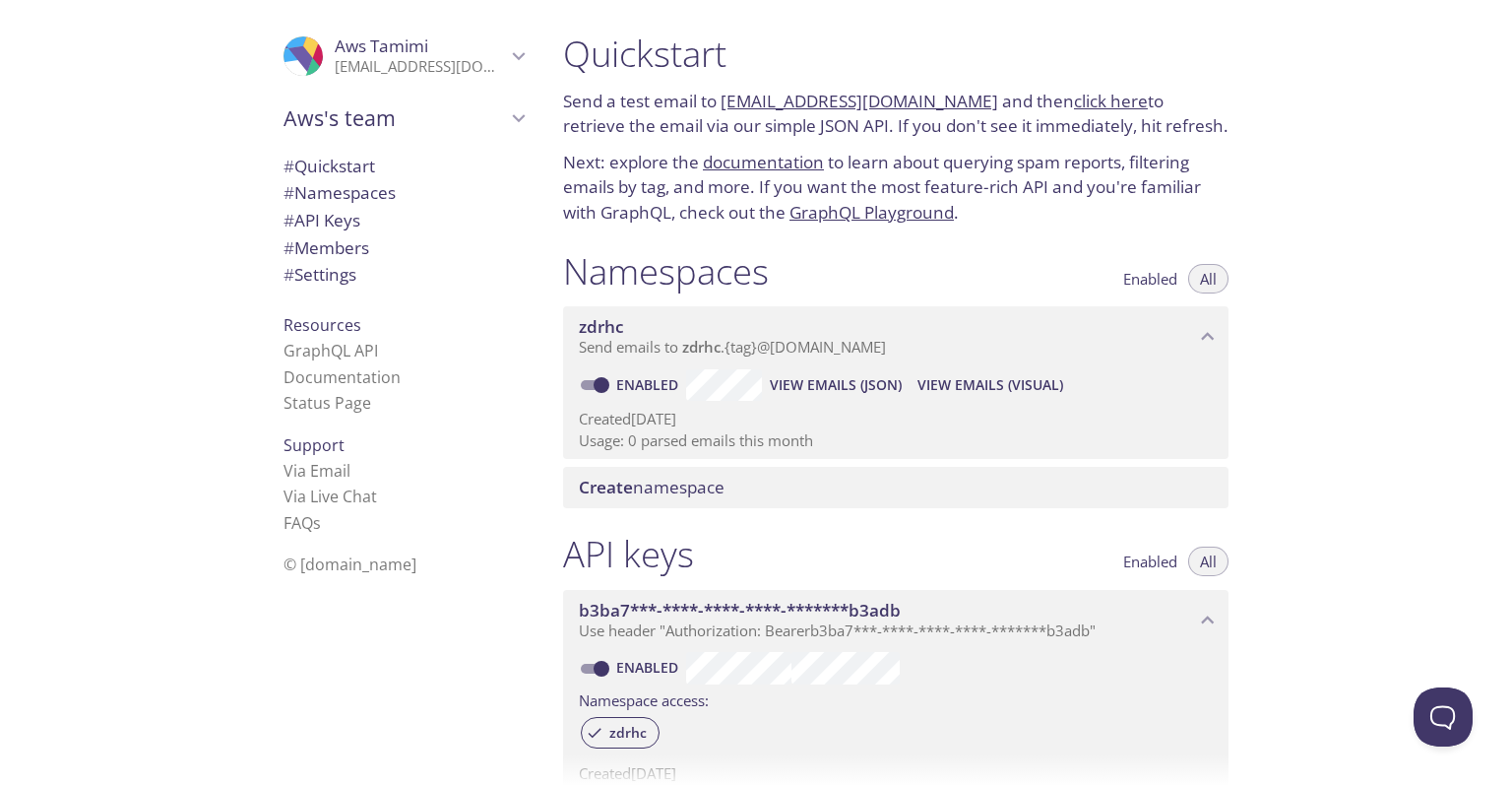
click at [1074, 101] on link "click here" at bounding box center [1111, 101] width 74 height 23
click at [1298, 162] on div "Quickstart Send a test email to [EMAIL_ADDRESS][DOMAIN_NAME] and then click her…" at bounding box center [1030, 393] width 965 height 786
click at [1074, 109] on link "click here" at bounding box center [1111, 101] width 74 height 23
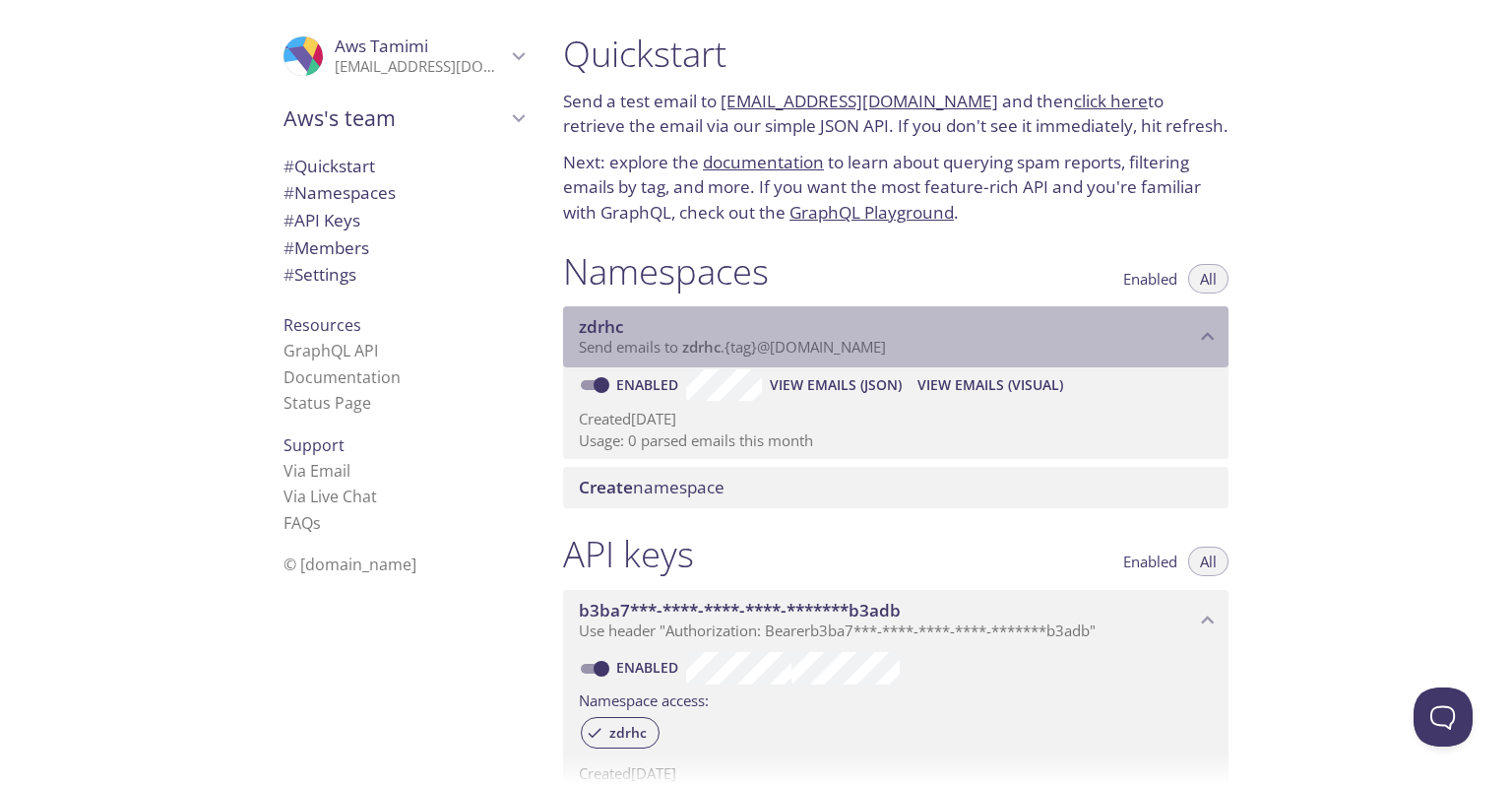
click at [739, 347] on span "Send emails to zdrhc . {tag} @[DOMAIN_NAME]" at bounding box center [732, 347] width 307 height 20
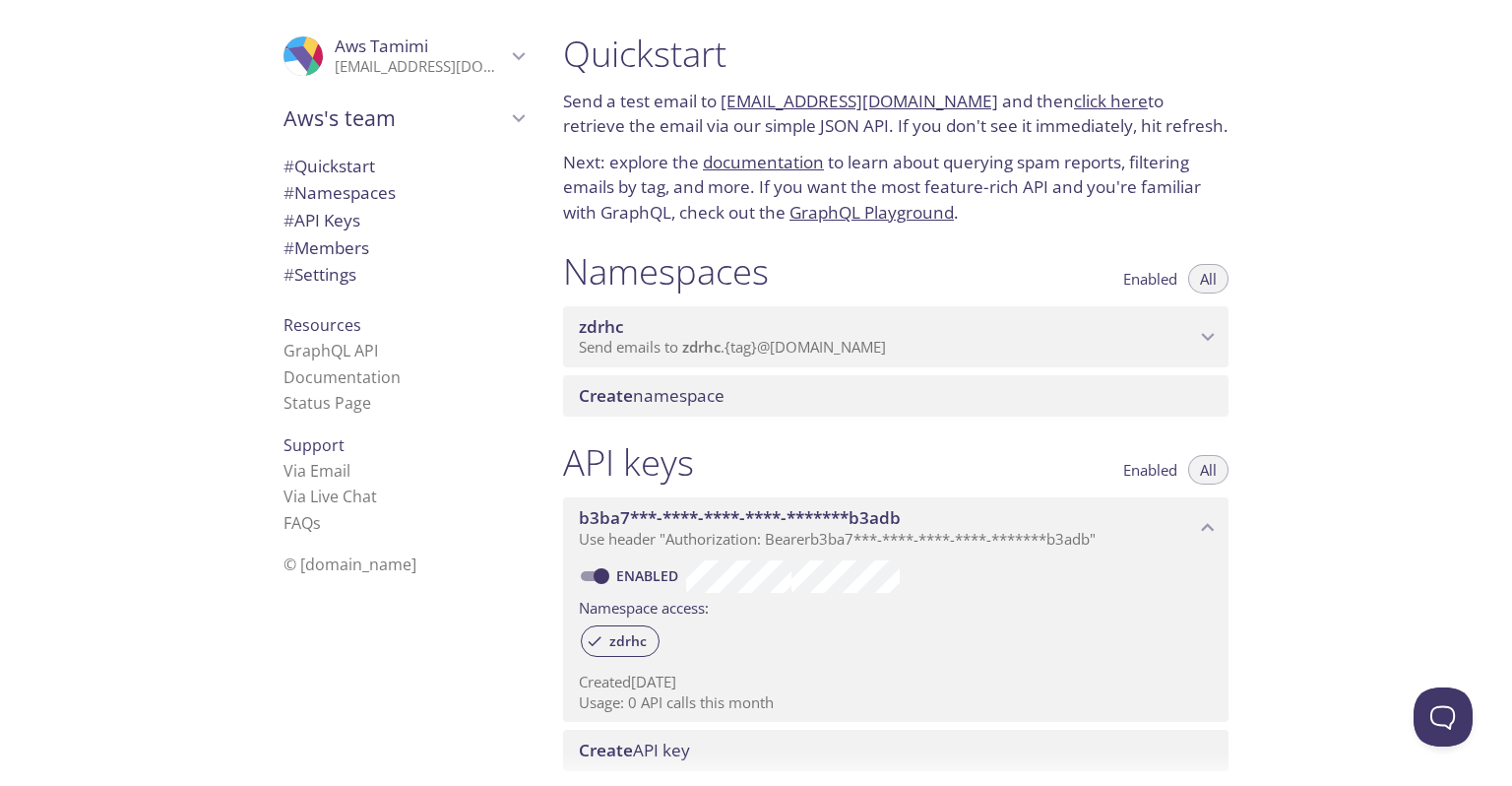
click at [754, 342] on span "Send emails to zdrhc . {tag} @[DOMAIN_NAME]" at bounding box center [732, 347] width 307 height 20
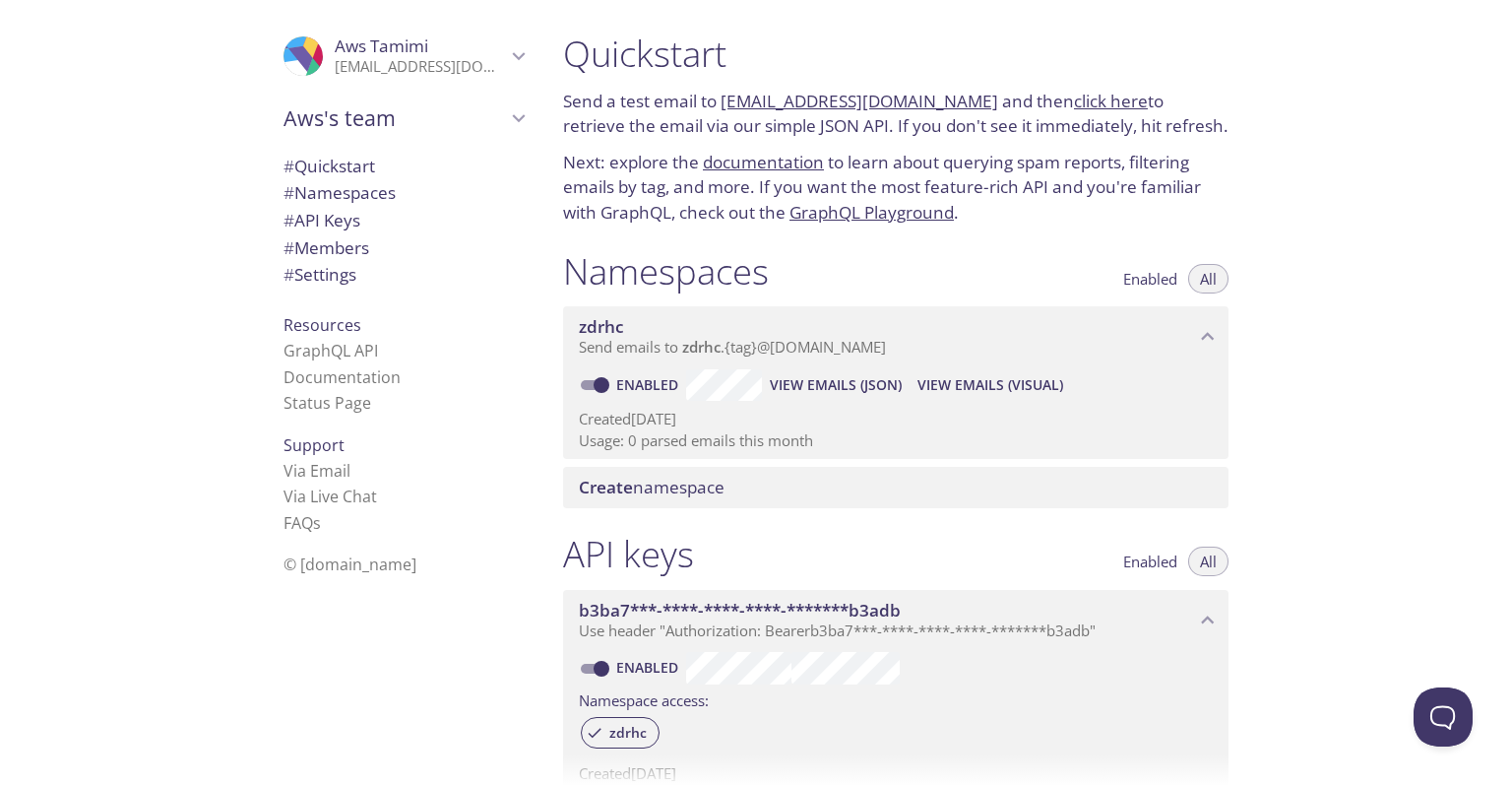
click at [1464, 384] on div "Quickstart Send a test email to [EMAIL_ADDRESS][DOMAIN_NAME] and then click her…" at bounding box center [1030, 393] width 965 height 786
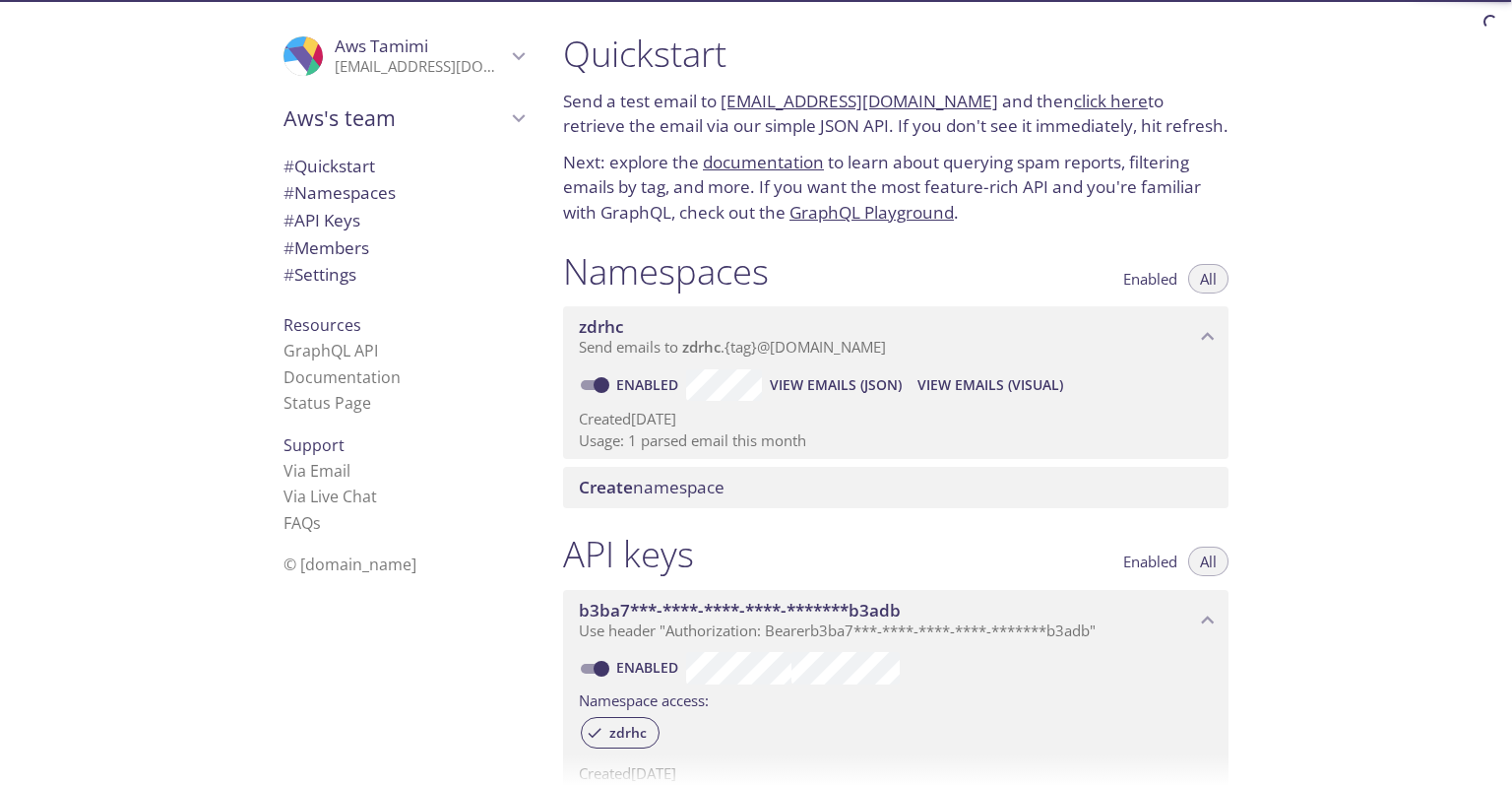
click at [982, 387] on span "View Emails (Visual)" at bounding box center [990, 386] width 145 height 24
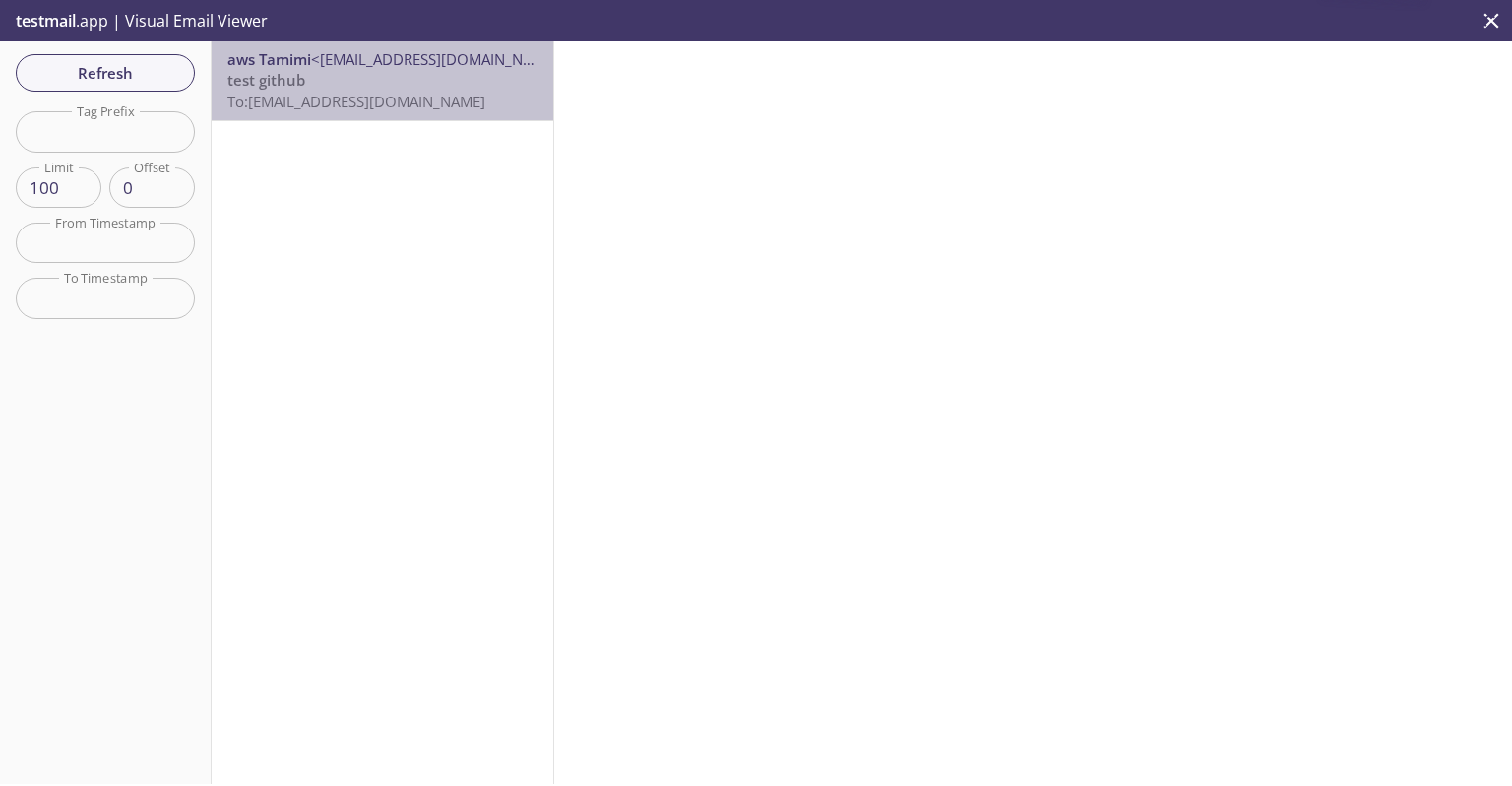
click at [307, 71] on p "test github To: zdrhc.test@inbox.testmail.app" at bounding box center [381, 91] width 310 height 43
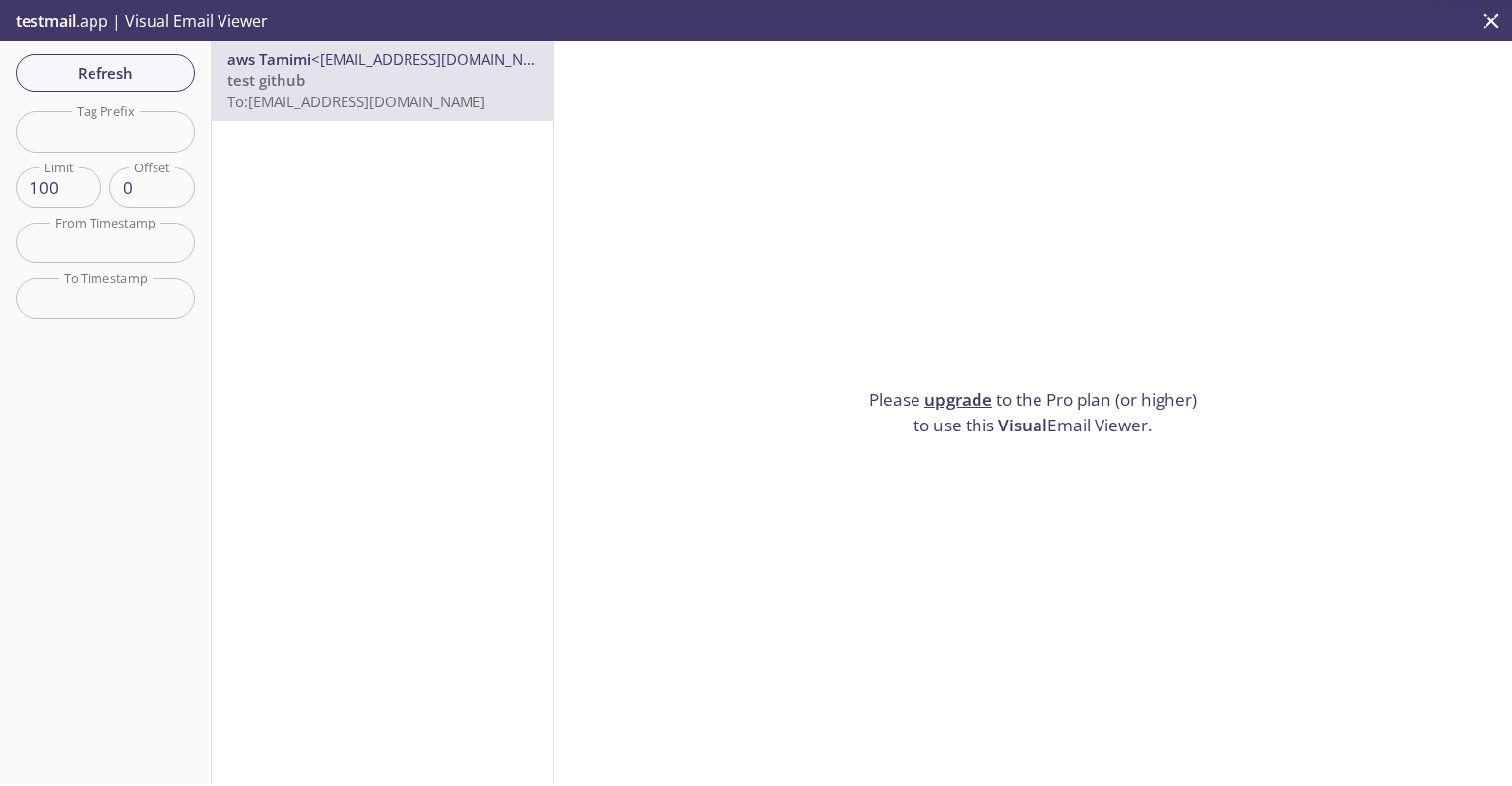
click at [1482, 14] on icon "close" at bounding box center [1492, 21] width 26 height 26
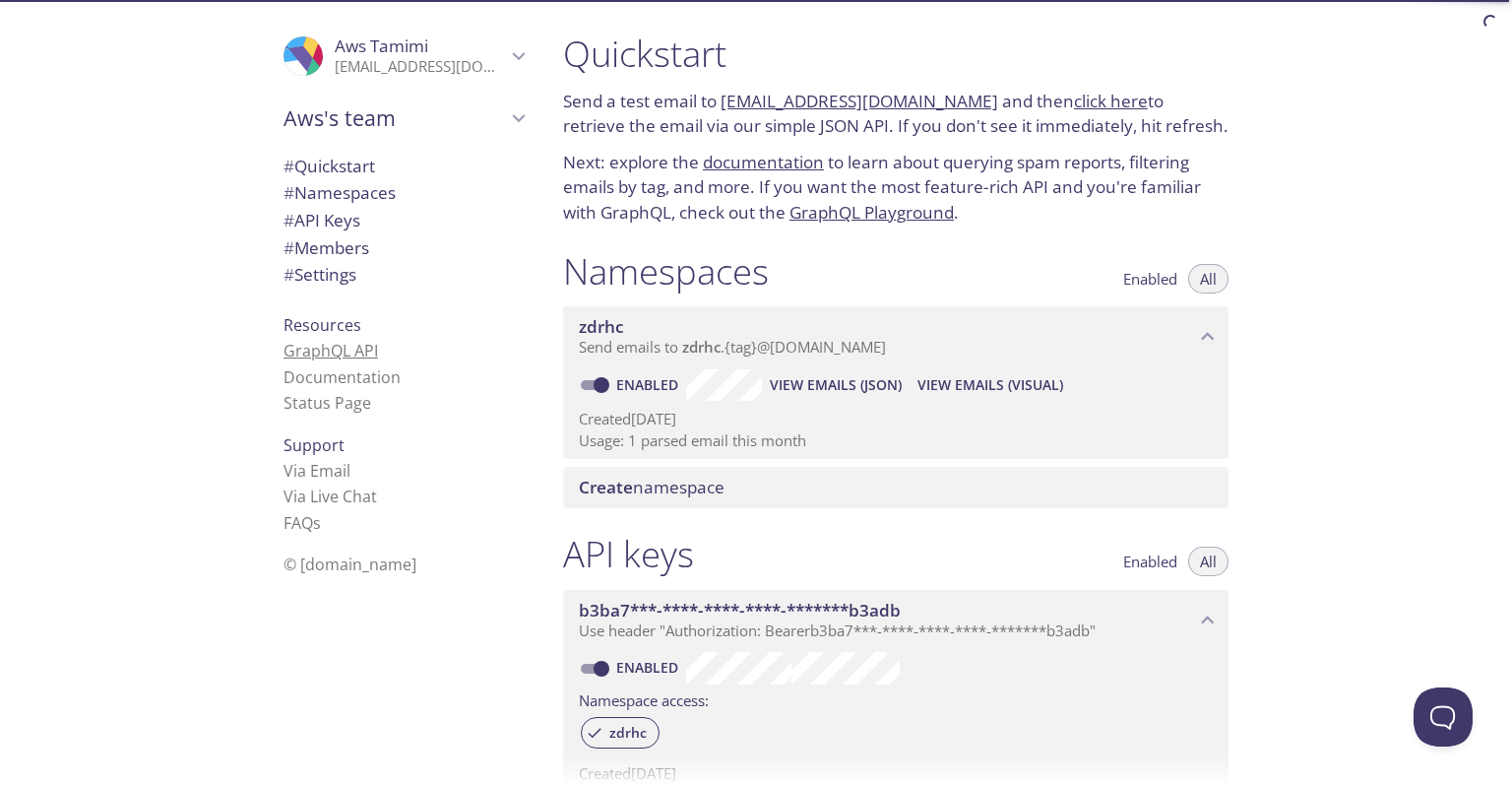
click at [302, 351] on link "GraphQL API" at bounding box center [331, 351] width 95 height 22
